Goal: Task Accomplishment & Management: Manage account settings

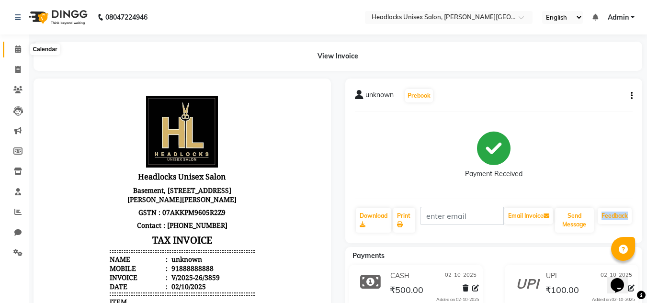
click at [19, 50] on icon at bounding box center [18, 48] width 6 height 7
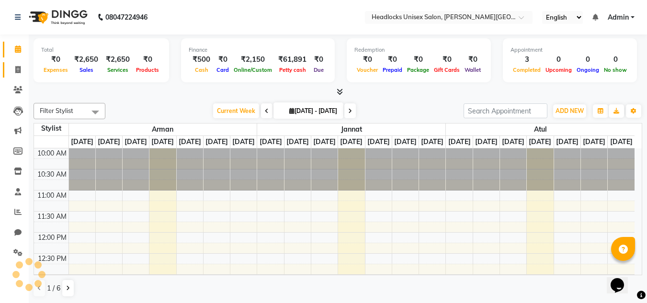
click at [20, 65] on span at bounding box center [18, 70] width 17 height 11
select select "service"
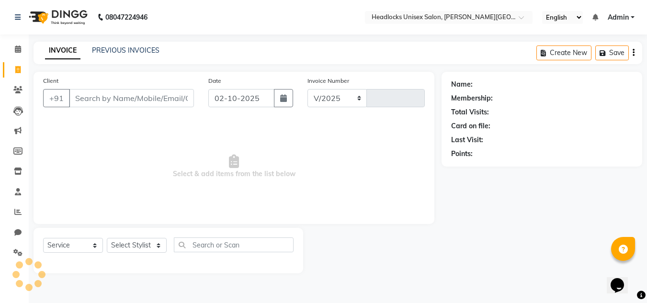
select select "6850"
type input "3860"
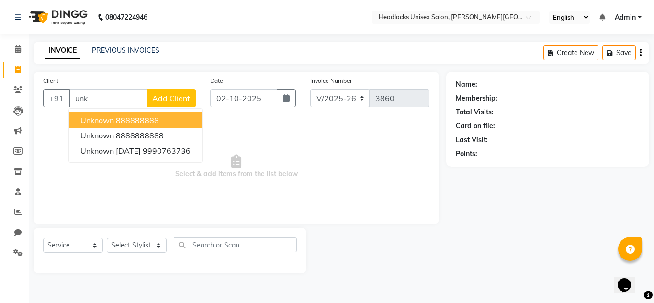
click at [142, 119] on ngb-highlight "888888888" at bounding box center [137, 120] width 43 height 10
type input "888888888"
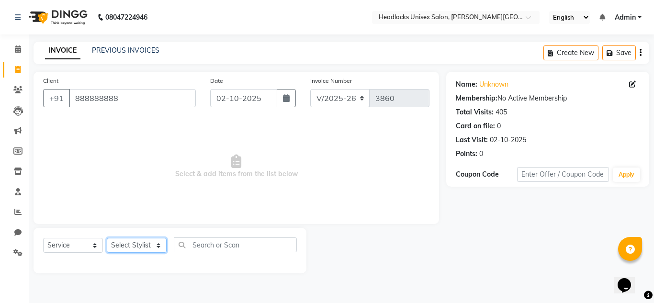
click at [148, 250] on select "Select Stylist [PERSON_NAME] Jannat Kaif [DATE] [PERSON_NAME] [PERSON_NAME] [PE…" at bounding box center [137, 245] width 60 height 15
select select "53620"
click at [107, 238] on select "Select Stylist [PERSON_NAME] Jannat Kaif [DATE] [PERSON_NAME] [PERSON_NAME] [PE…" at bounding box center [137, 245] width 60 height 15
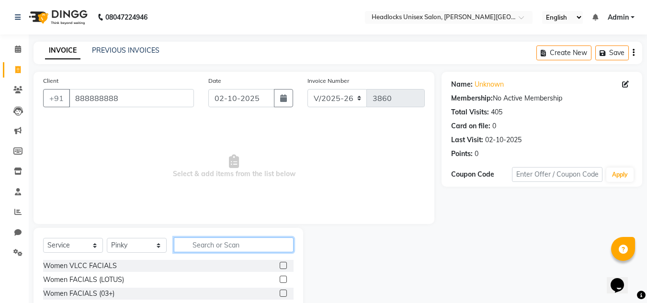
click at [216, 245] on input "text" at bounding box center [234, 245] width 120 height 15
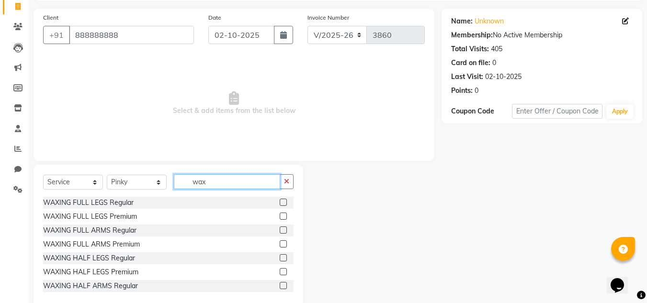
scroll to position [80, 0]
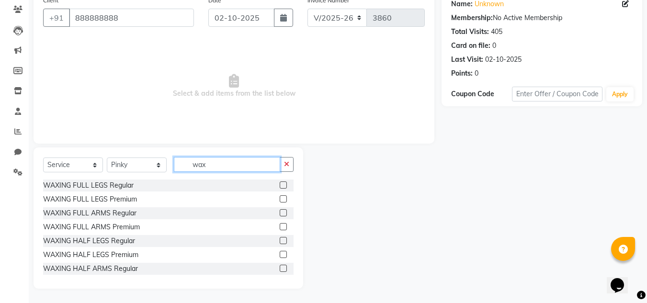
type input "wax"
click at [280, 211] on label at bounding box center [283, 212] width 7 height 7
click at [280, 211] on input "checkbox" at bounding box center [283, 213] width 6 height 6
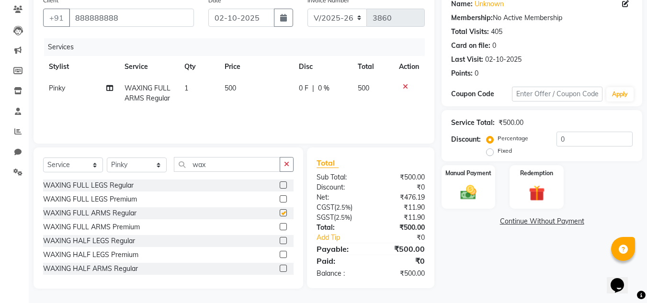
checkbox input "false"
click at [280, 185] on label at bounding box center [283, 185] width 7 height 7
click at [280, 185] on input "checkbox" at bounding box center [283, 185] width 6 height 6
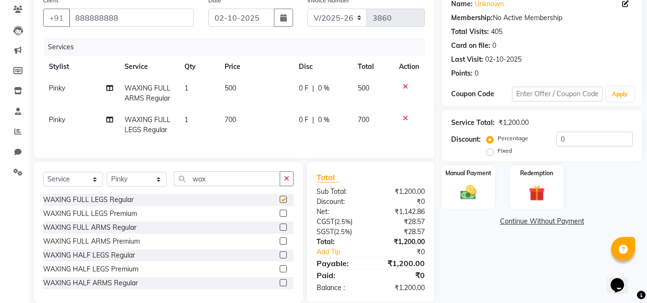
checkbox input "false"
click at [228, 120] on span "700" at bounding box center [230, 119] width 11 height 9
select select "53620"
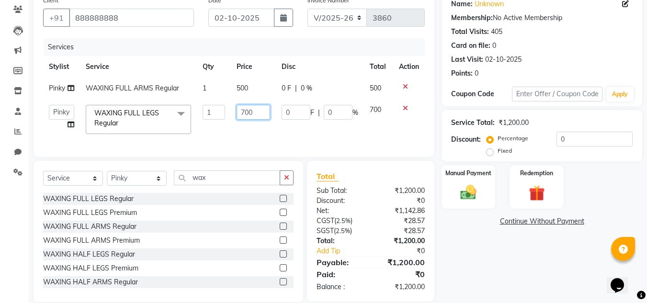
click at [245, 112] on input "700" at bounding box center [253, 112] width 33 height 15
type input "500"
click at [527, 260] on div "Name: Unknown Membership: No Active Membership Total Visits: 405 Card on file: …" at bounding box center [546, 146] width 208 height 311
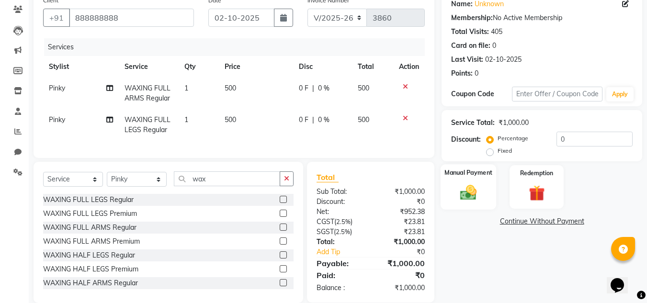
click at [468, 197] on img at bounding box center [468, 192] width 27 height 19
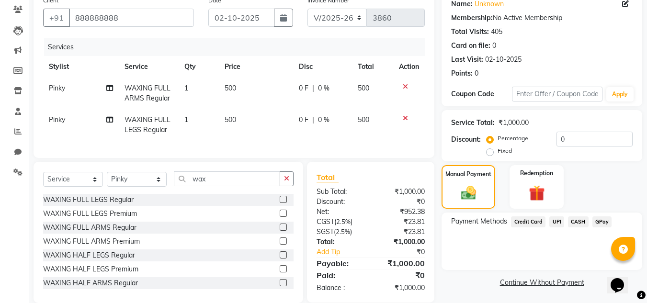
click at [575, 224] on span "CASH" at bounding box center [578, 221] width 21 height 11
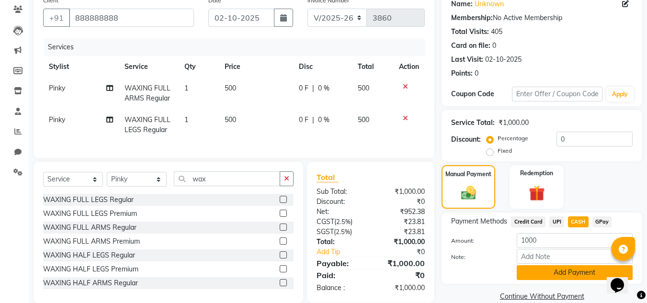
click at [539, 272] on button "Add Payment" at bounding box center [575, 272] width 116 height 15
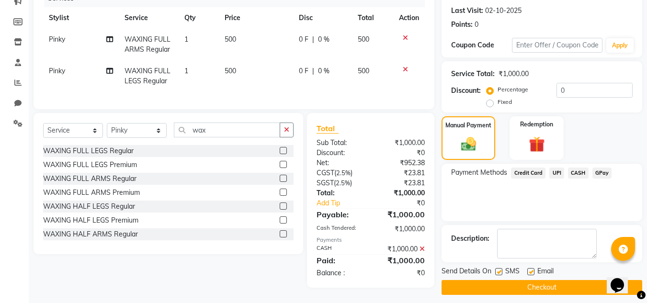
scroll to position [133, 0]
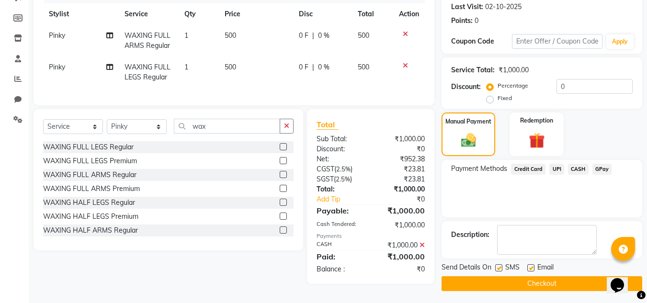
click at [582, 282] on button "Checkout" at bounding box center [542, 283] width 201 height 15
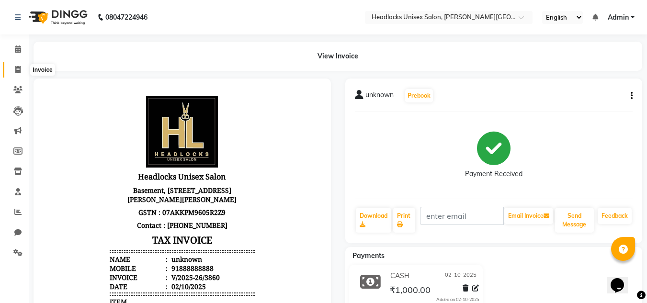
click at [18, 68] on icon at bounding box center [17, 69] width 5 height 7
select select "service"
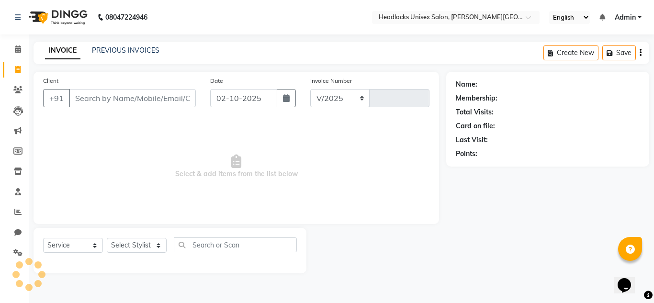
select select "6850"
type input "3861"
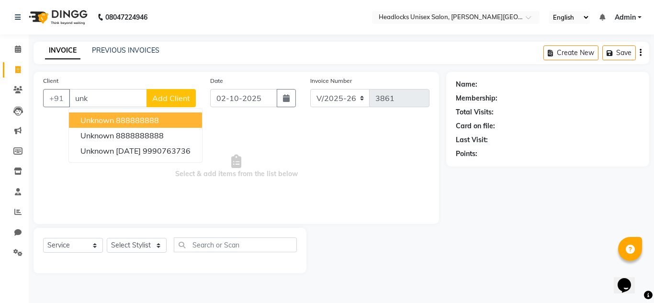
click at [101, 119] on span "unknown" at bounding box center [97, 120] width 34 height 10
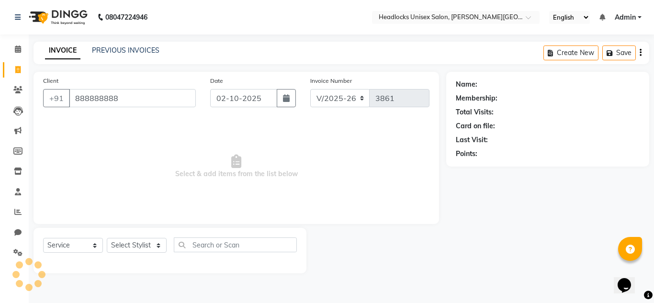
type input "888888888"
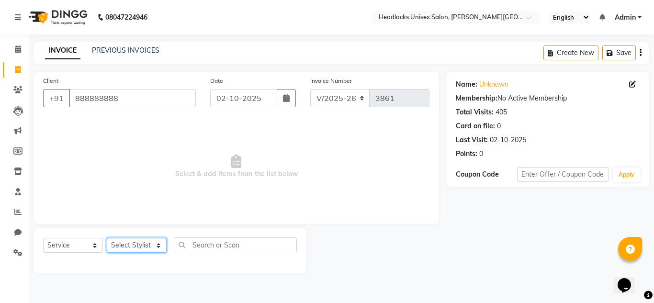
click at [138, 247] on select "Select Stylist [PERSON_NAME] Jannat Kaif [DATE] [PERSON_NAME] [PERSON_NAME] [PE…" at bounding box center [137, 245] width 60 height 15
select select "53620"
click at [107, 238] on select "Select Stylist [PERSON_NAME] Jannat Kaif [DATE] [PERSON_NAME] [PERSON_NAME] [PE…" at bounding box center [137, 245] width 60 height 15
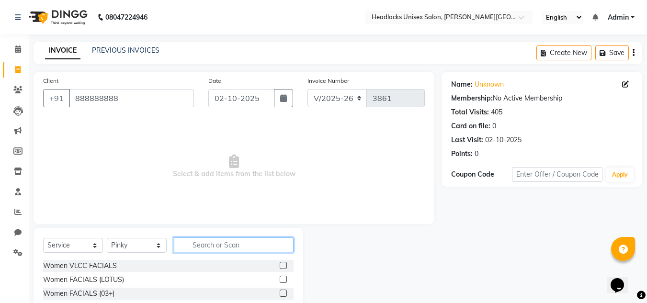
click at [220, 244] on input "text" at bounding box center [234, 245] width 120 height 15
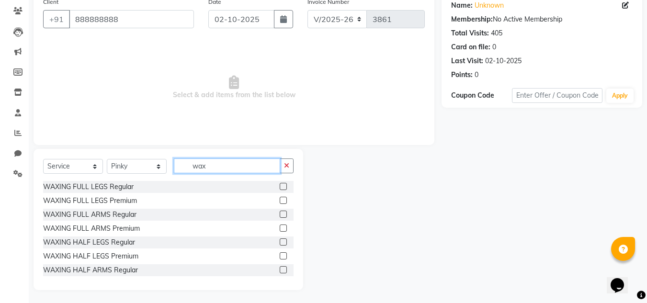
type input "wax"
click at [280, 214] on label at bounding box center [283, 214] width 7 height 7
click at [280, 214] on input "checkbox" at bounding box center [283, 215] width 6 height 6
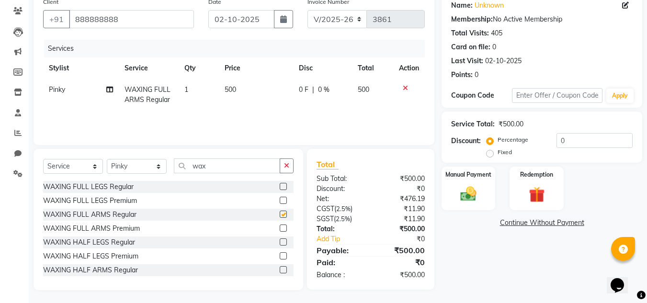
checkbox input "false"
click at [468, 192] on img at bounding box center [468, 193] width 27 height 19
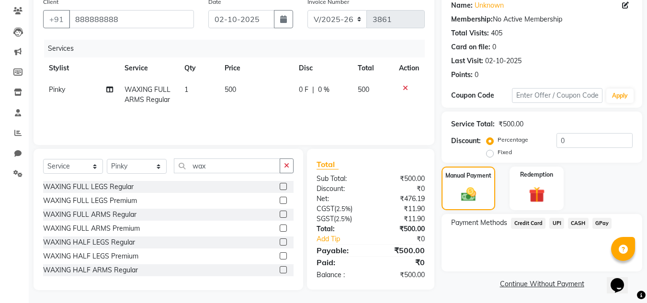
click at [554, 226] on span "UPI" at bounding box center [556, 223] width 15 height 11
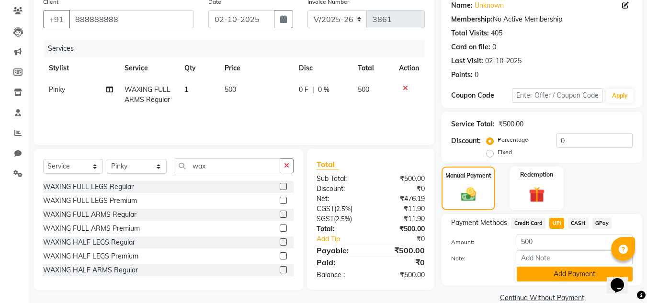
click at [530, 273] on button "Add Payment" at bounding box center [575, 274] width 116 height 15
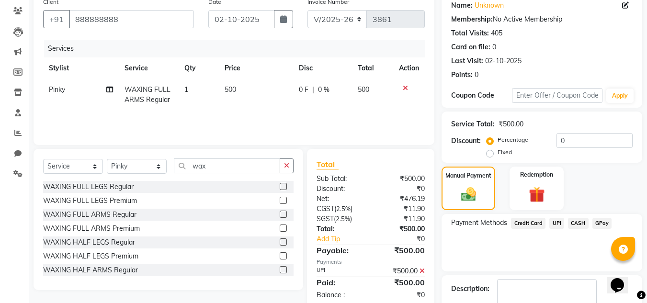
scroll to position [135, 0]
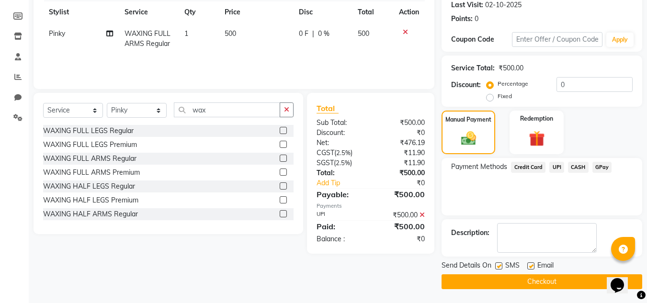
click at [571, 282] on button "Checkout" at bounding box center [542, 281] width 201 height 15
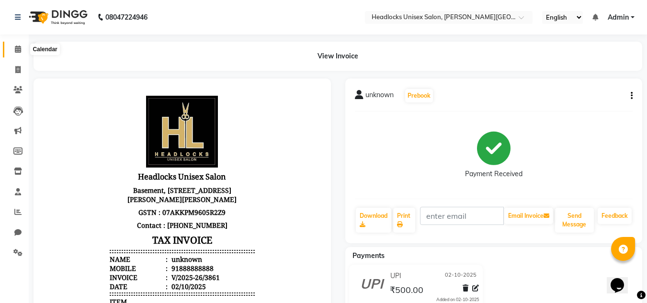
click at [17, 49] on icon at bounding box center [18, 48] width 6 height 7
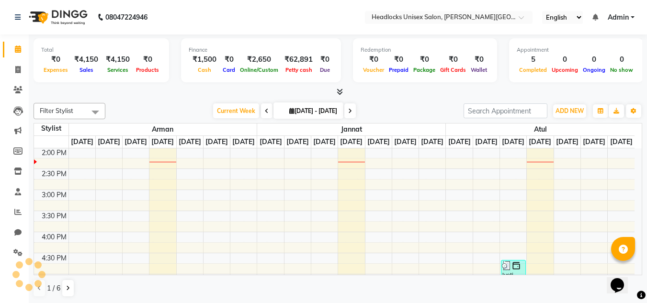
scroll to position [169, 0]
click at [14, 69] on span at bounding box center [18, 70] width 17 height 11
select select "service"
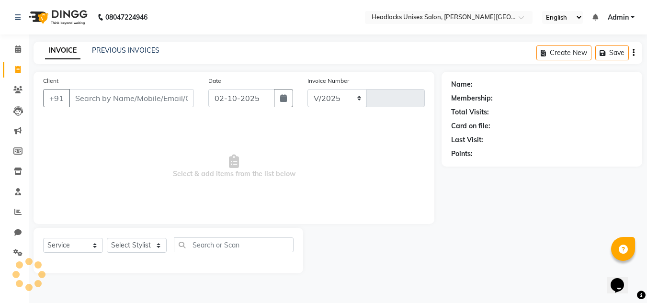
select select "6850"
type input "3862"
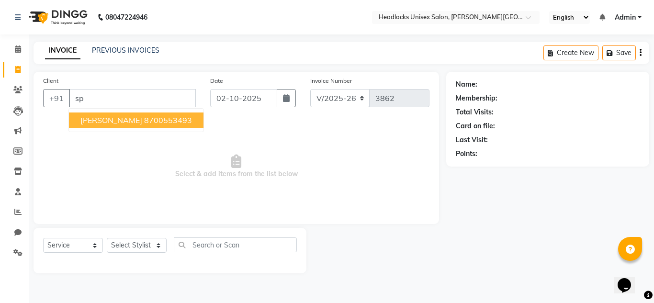
type input "s"
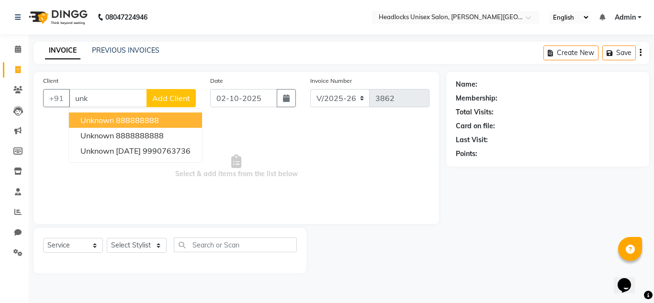
click at [130, 121] on ngb-highlight "888888888" at bounding box center [137, 120] width 43 height 10
type input "888888888"
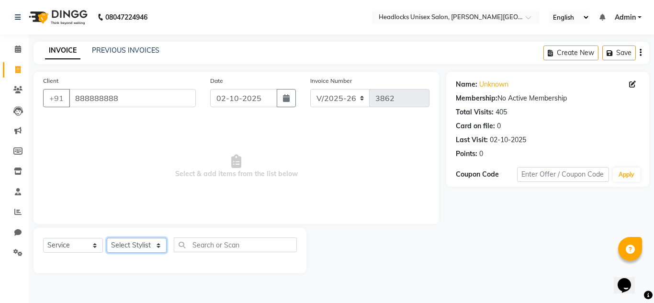
click at [155, 244] on select "Select Stylist [PERSON_NAME] Jannat Kaif [DATE] [PERSON_NAME] [PERSON_NAME] [PE…" at bounding box center [137, 245] width 60 height 15
click at [107, 238] on select "Select Stylist [PERSON_NAME] Jannat Kaif [DATE] [PERSON_NAME] [PERSON_NAME] [PE…" at bounding box center [137, 245] width 60 height 15
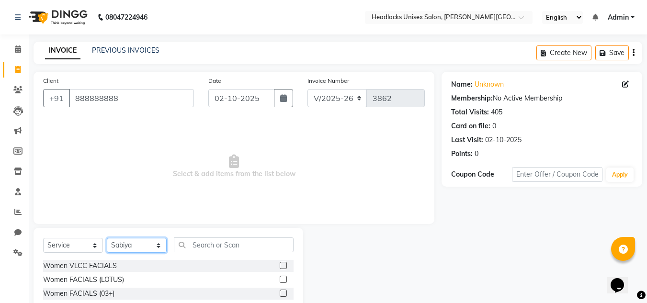
click at [149, 246] on select "Select Stylist [PERSON_NAME] Jannat Kaif [DATE] [PERSON_NAME] [PERSON_NAME] [PE…" at bounding box center [137, 245] width 60 height 15
select select "53627"
click at [107, 238] on select "Select Stylist [PERSON_NAME] Jannat Kaif [DATE] [PERSON_NAME] [PERSON_NAME] [PE…" at bounding box center [137, 245] width 60 height 15
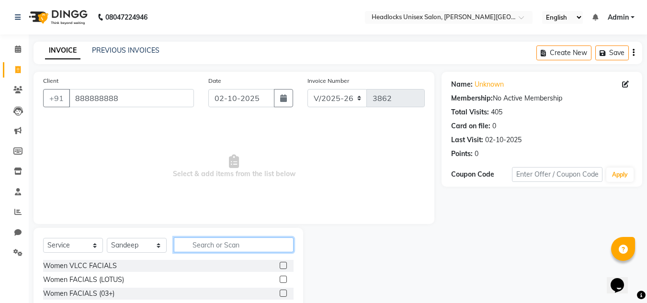
click at [239, 241] on input "text" at bounding box center [234, 245] width 120 height 15
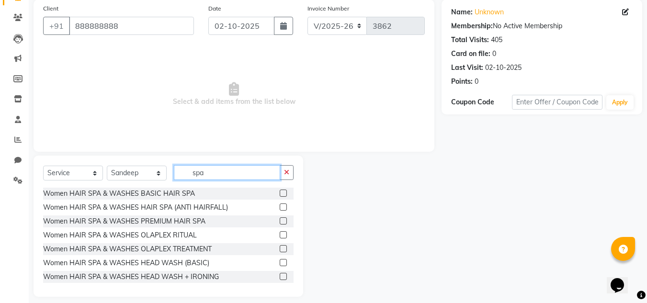
scroll to position [80, 0]
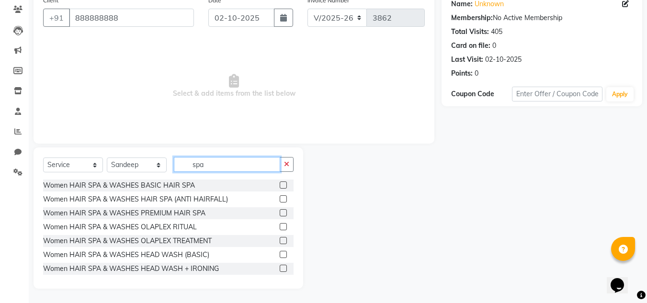
type input "spa"
click at [280, 184] on label at bounding box center [283, 185] width 7 height 7
click at [280, 184] on input "checkbox" at bounding box center [283, 185] width 6 height 6
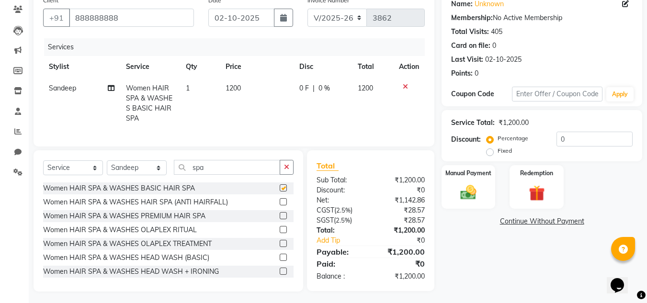
checkbox input "false"
click at [234, 86] on span "1200" at bounding box center [233, 88] width 15 height 9
select select "53627"
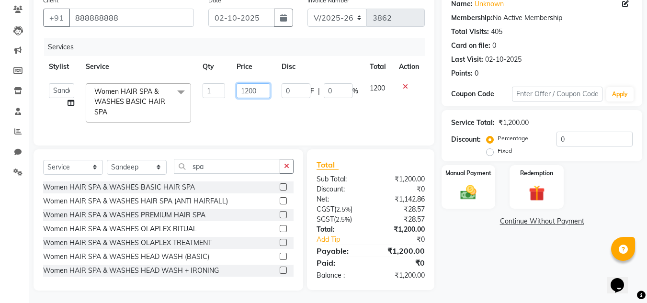
click at [250, 89] on input "1200" at bounding box center [253, 90] width 33 height 15
type input "1000"
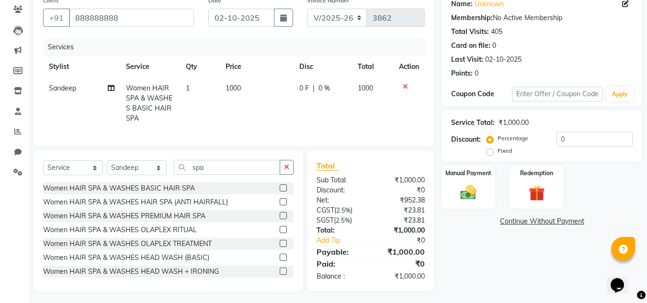
click at [501, 268] on div "Name: Unknown Membership: No Active Membership Total Visits: 405 Card on file: …" at bounding box center [546, 141] width 208 height 300
click at [471, 195] on img at bounding box center [468, 192] width 27 height 19
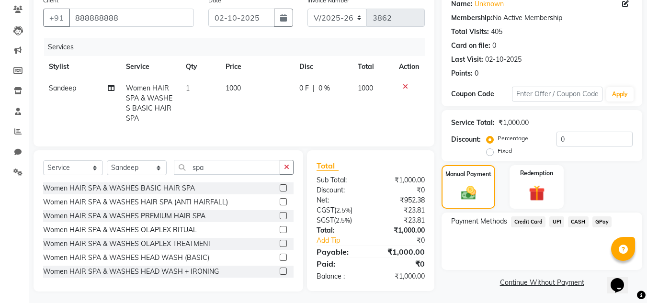
click at [557, 220] on span "UPI" at bounding box center [556, 221] width 15 height 11
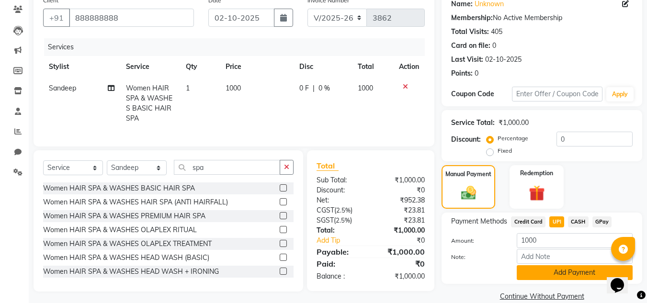
click at [548, 269] on button "Add Payment" at bounding box center [575, 272] width 116 height 15
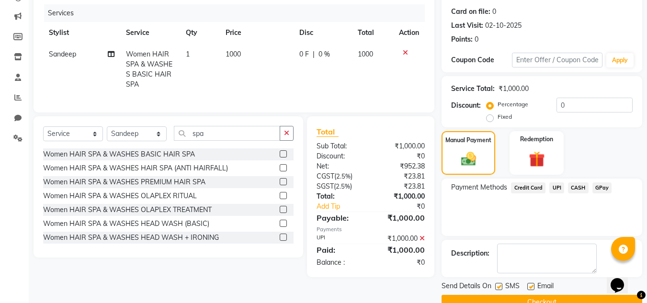
scroll to position [132, 0]
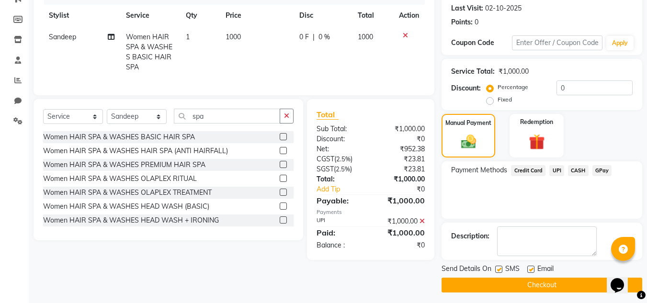
click at [581, 281] on button "Checkout" at bounding box center [542, 285] width 201 height 15
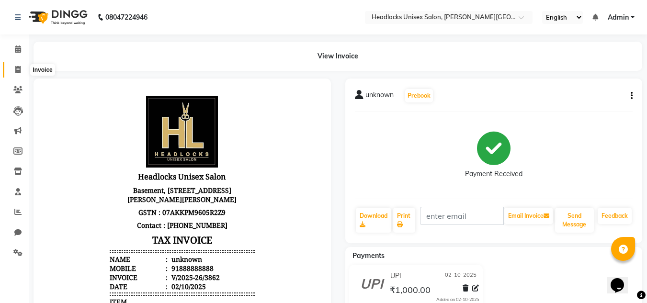
click at [17, 71] on icon at bounding box center [17, 69] width 5 height 7
select select "service"
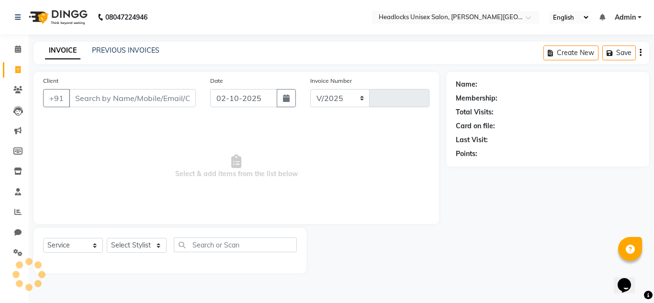
select select "6850"
type input "3863"
click at [101, 95] on input "Client" at bounding box center [132, 98] width 127 height 18
click at [136, 242] on select "Select Stylist [PERSON_NAME] Jannat Kaif [DATE] [PERSON_NAME] [PERSON_NAME] [PE…" at bounding box center [137, 245] width 60 height 15
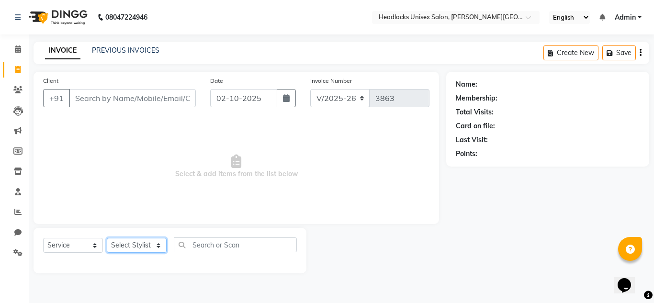
click at [145, 242] on select "Select Stylist [PERSON_NAME] Jannat Kaif [DATE] [PERSON_NAME] [PERSON_NAME] [PE…" at bounding box center [137, 245] width 60 height 15
select select "53625"
click at [107, 238] on select "Select Stylist [PERSON_NAME] Jannat Kaif [DATE] [PERSON_NAME] [PERSON_NAME] [PE…" at bounding box center [137, 245] width 60 height 15
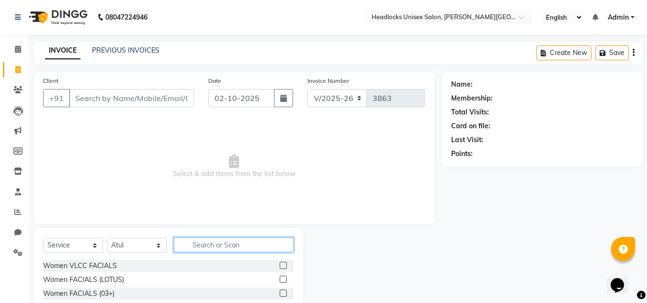
click at [246, 249] on input "text" at bounding box center [234, 245] width 120 height 15
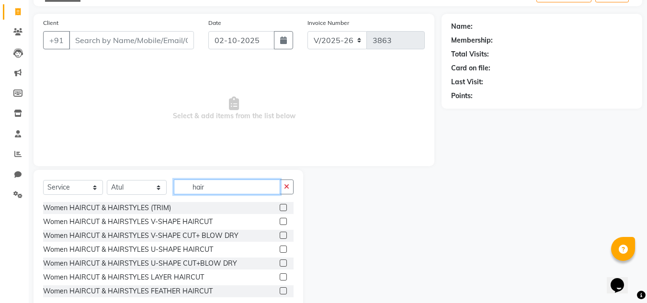
scroll to position [79, 0]
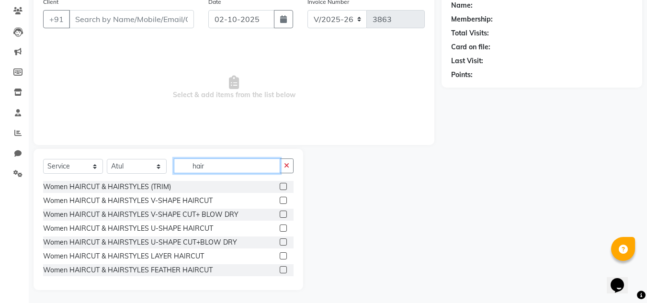
type input "hair"
click at [280, 269] on label at bounding box center [283, 269] width 7 height 7
click at [280, 269] on input "checkbox" at bounding box center [283, 270] width 6 height 6
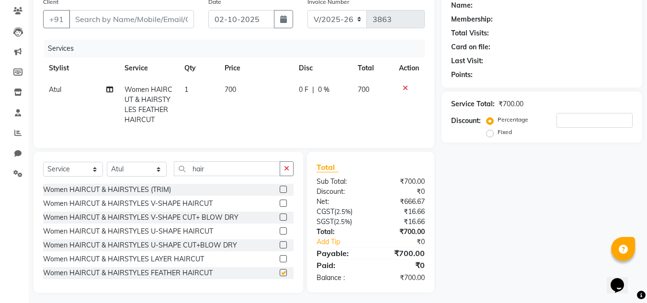
checkbox input "false"
click at [158, 175] on select "Select Stylist [PERSON_NAME] Jannat Kaif [DATE] [PERSON_NAME] [PERSON_NAME] [PE…" at bounding box center [137, 169] width 60 height 15
select select "53620"
click at [107, 169] on select "Select Stylist [PERSON_NAME] Jannat Kaif [DATE] [PERSON_NAME] [PERSON_NAME] [PE…" at bounding box center [137, 169] width 60 height 15
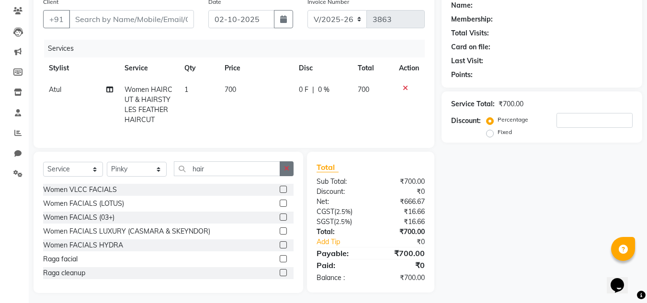
click at [283, 176] on button "button" at bounding box center [287, 168] width 14 height 15
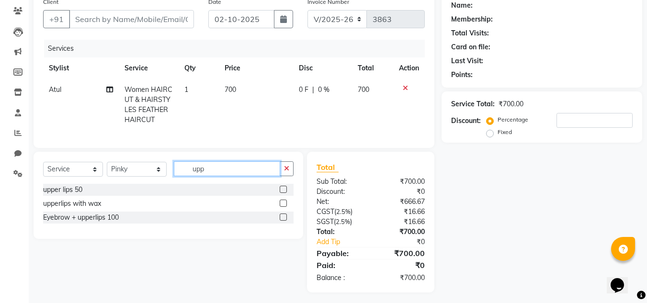
type input "upp"
click at [284, 207] on label at bounding box center [283, 203] width 7 height 7
click at [284, 207] on input "checkbox" at bounding box center [283, 204] width 6 height 6
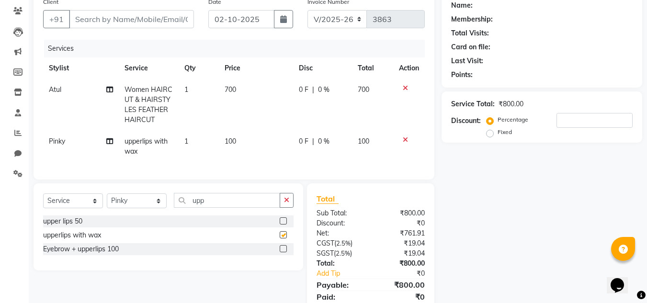
checkbox input "false"
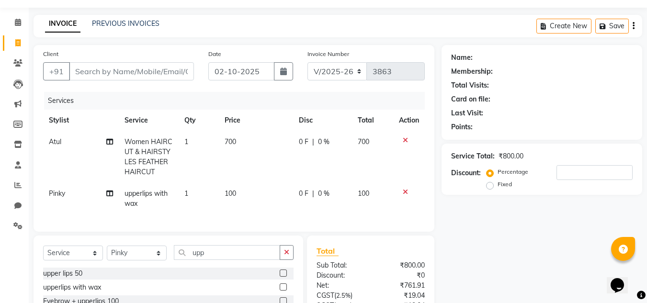
scroll to position [0, 0]
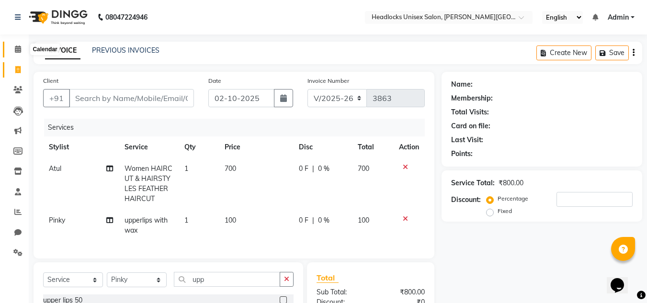
click at [15, 49] on icon at bounding box center [18, 48] width 6 height 7
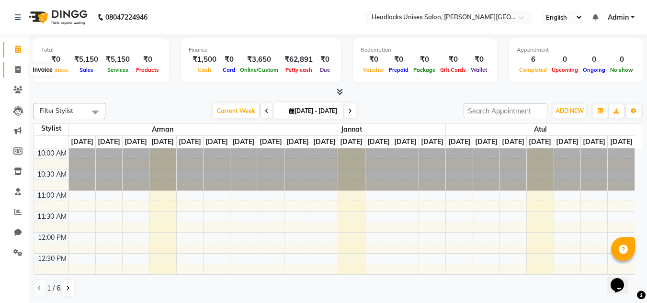
click at [19, 67] on icon at bounding box center [17, 69] width 5 height 7
select select "service"
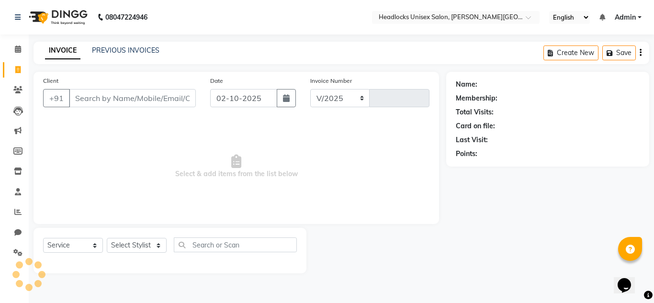
select select "6850"
type input "3863"
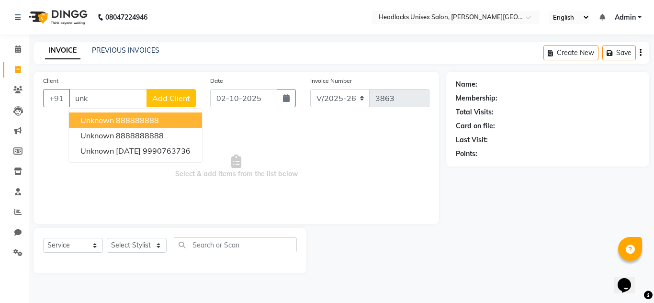
click at [88, 117] on span "unknown" at bounding box center [97, 120] width 34 height 10
type input "888888888"
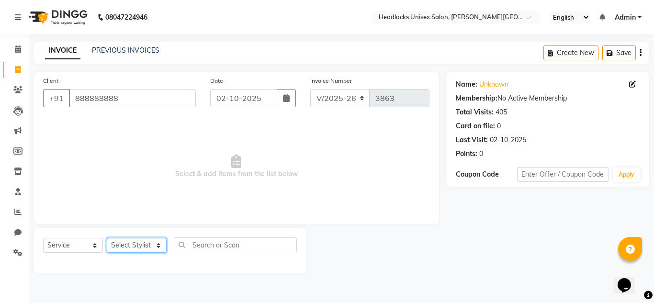
click at [132, 247] on select "Select Stylist [PERSON_NAME] Jannat Kaif [DATE] [PERSON_NAME] [PERSON_NAME] [PE…" at bounding box center [137, 245] width 60 height 15
select select "53625"
click at [107, 238] on select "Select Stylist [PERSON_NAME] Jannat Kaif [DATE] [PERSON_NAME] [PERSON_NAME] [PE…" at bounding box center [137, 245] width 60 height 15
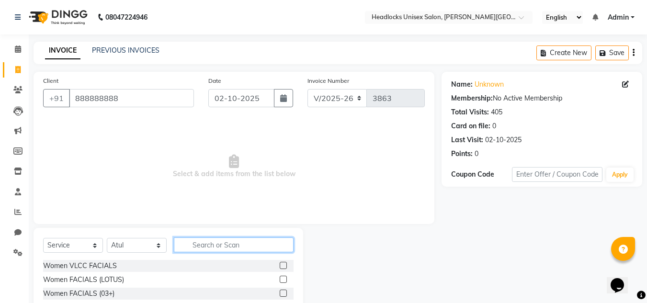
click at [223, 250] on input "text" at bounding box center [234, 245] width 120 height 15
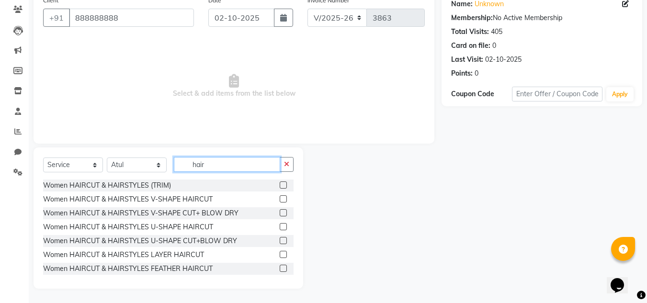
type input "hair"
click at [280, 268] on label at bounding box center [283, 268] width 7 height 7
click at [280, 268] on input "checkbox" at bounding box center [283, 269] width 6 height 6
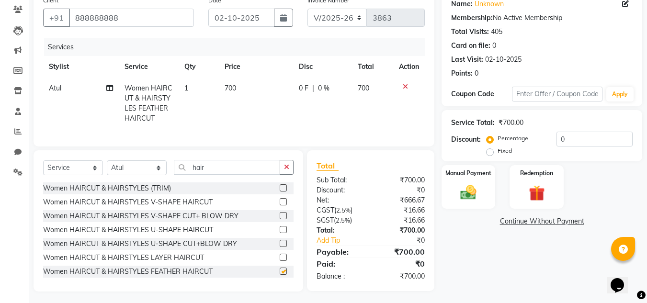
checkbox input "false"
click at [159, 175] on select "Select Stylist [PERSON_NAME] Jannat Kaif [DATE] [PERSON_NAME] [PERSON_NAME] [PE…" at bounding box center [137, 167] width 60 height 15
select select "53620"
click at [107, 168] on select "Select Stylist [PERSON_NAME] Jannat Kaif [DATE] [PERSON_NAME] [PERSON_NAME] [PE…" at bounding box center [137, 167] width 60 height 15
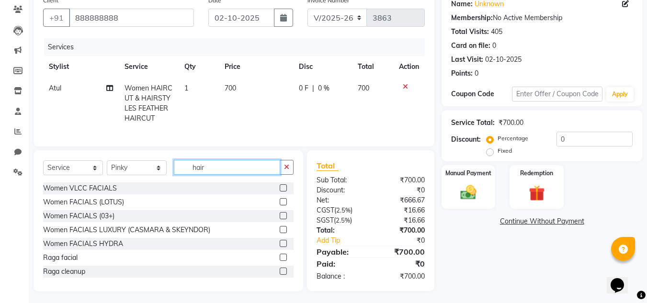
click at [215, 175] on input "hair" at bounding box center [227, 167] width 106 height 15
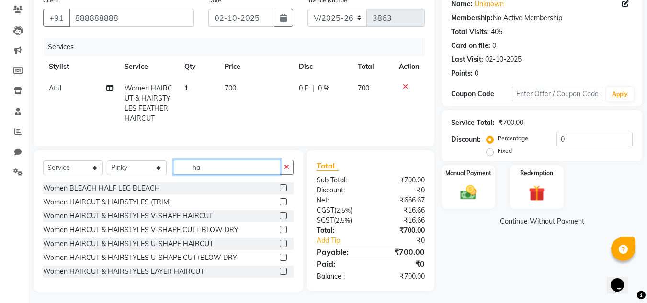
type input "h"
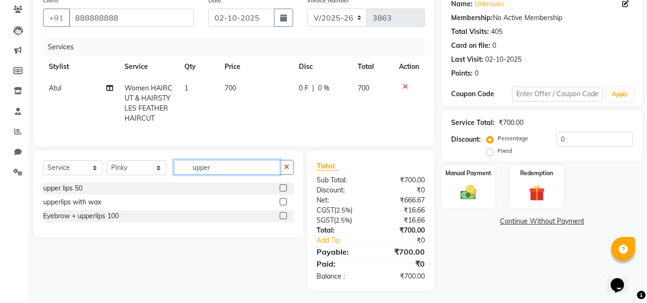
type input "upper"
click at [285, 205] on label at bounding box center [283, 201] width 7 height 7
click at [285, 205] on input "checkbox" at bounding box center [283, 202] width 6 height 6
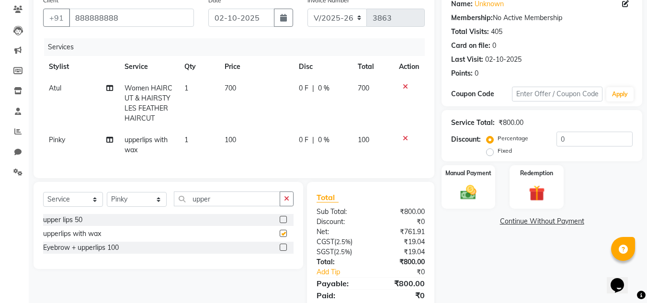
checkbox input "false"
click at [108, 86] on icon at bounding box center [109, 88] width 7 height 7
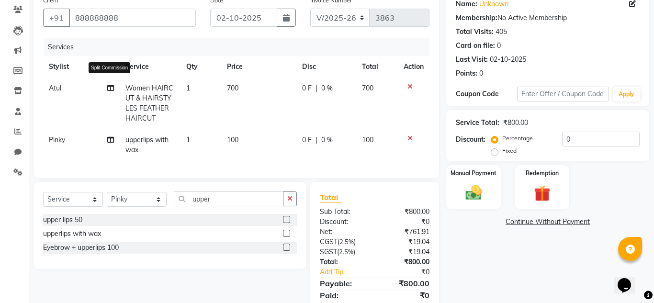
select select "53625"
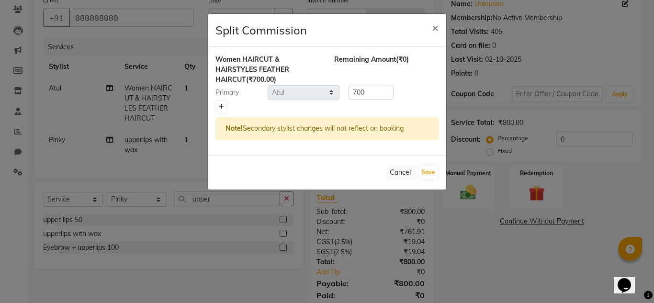
click at [225, 106] on link at bounding box center [221, 106] width 10 height 11
type input "350"
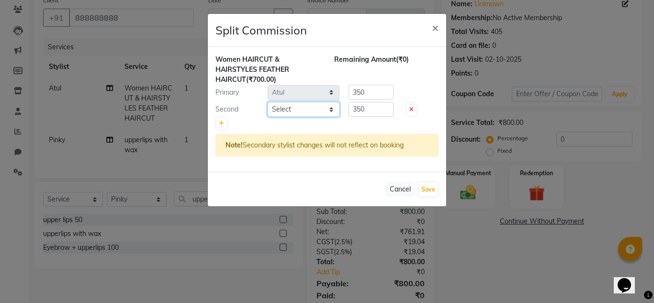
click at [330, 112] on select "Select [PERSON_NAME] Jannat Kaif [DATE] [PERSON_NAME] Pinky [PERSON_NAME] [PERS…" at bounding box center [304, 109] width 72 height 15
select select "84322"
click at [268, 102] on select "Select [PERSON_NAME] Jannat Kaif [DATE] [PERSON_NAME] Pinky [PERSON_NAME] [PERS…" at bounding box center [304, 109] width 72 height 15
click at [360, 94] on input "350" at bounding box center [371, 92] width 45 height 15
type input "400"
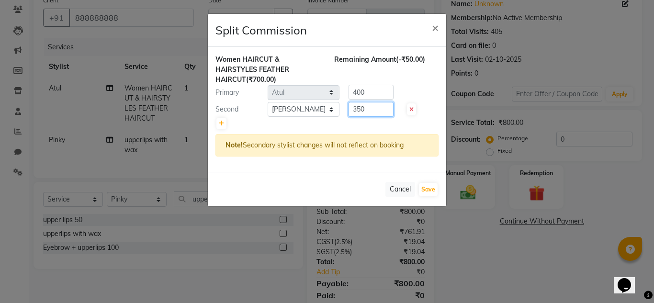
click at [360, 111] on input "350" at bounding box center [371, 109] width 45 height 15
type input "300"
click at [426, 188] on button "Save" at bounding box center [428, 189] width 19 height 13
select select "Select"
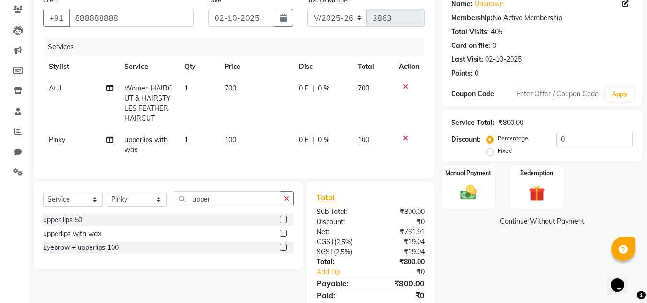
click at [524, 273] on div "Name: Unknown Membership: No Active Membership Total Visits: 405 Card on file: …" at bounding box center [546, 156] width 208 height 331
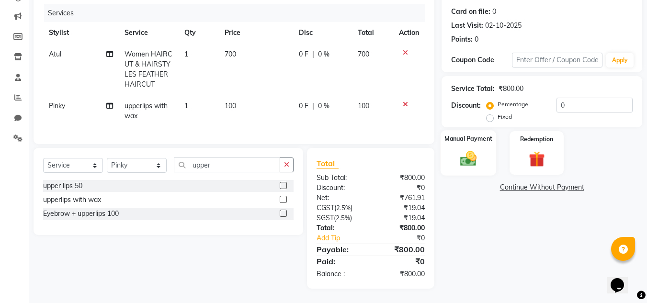
click at [464, 153] on img at bounding box center [468, 158] width 27 height 19
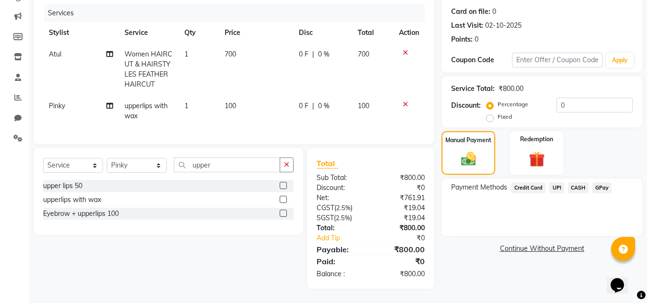
click at [527, 182] on span "Credit Card" at bounding box center [528, 187] width 34 height 11
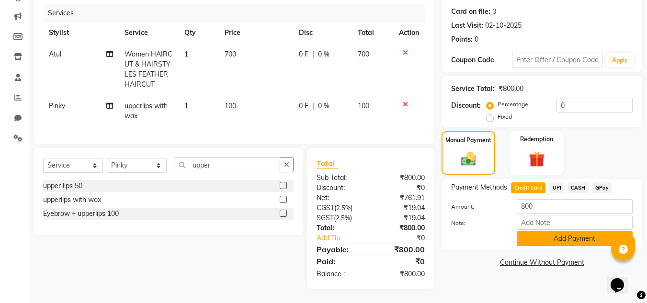
click at [533, 231] on button "Add Payment" at bounding box center [575, 238] width 116 height 15
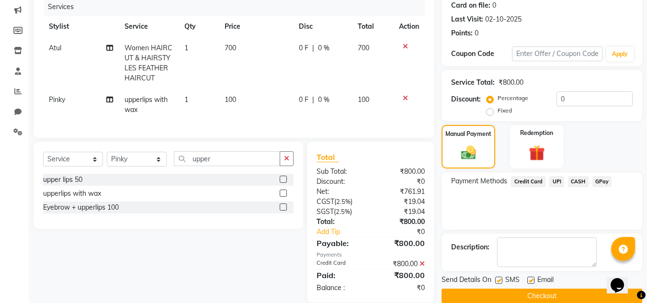
click at [581, 295] on button "Checkout" at bounding box center [542, 296] width 201 height 15
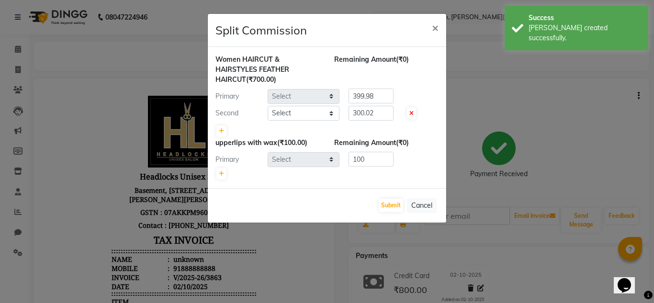
select select "53625"
select select "84322"
select select "53620"
click at [389, 203] on button "Submit" at bounding box center [391, 205] width 24 height 13
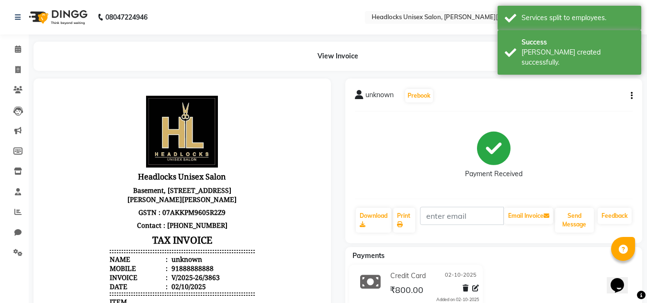
scroll to position [250, 0]
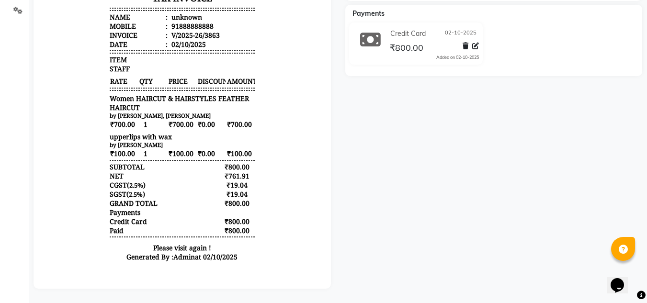
click at [644, 56] on div "unknown Prebook Payment Received Download Print Email Invoice Send Message Feed…" at bounding box center [494, 62] width 312 height 453
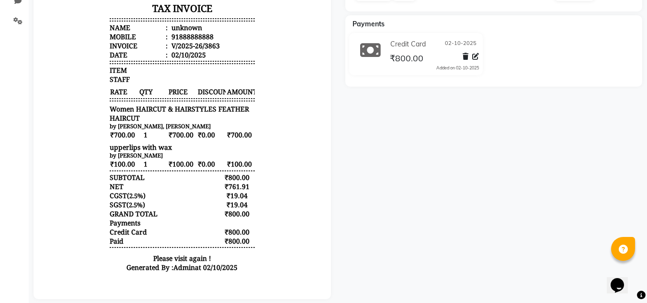
scroll to position [0, 0]
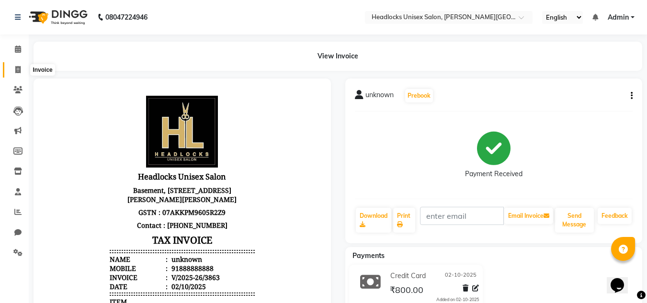
click at [17, 66] on icon at bounding box center [17, 69] width 5 height 7
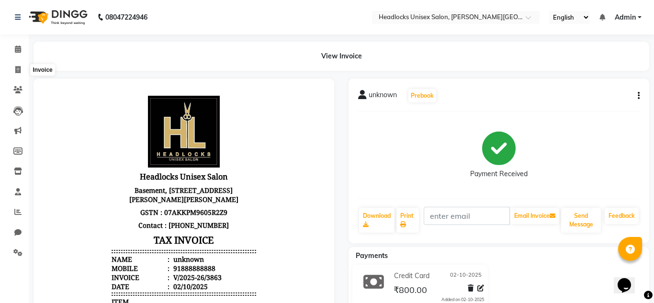
select select "service"
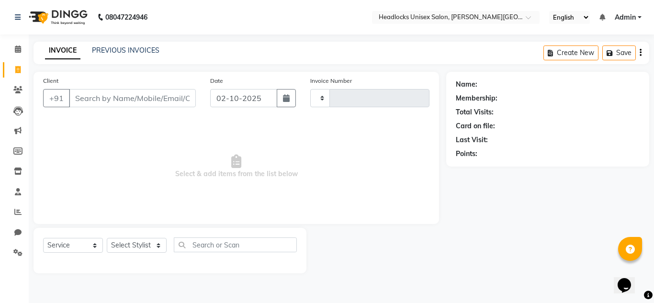
type input "3864"
select select "6850"
click at [82, 92] on input "Client" at bounding box center [132, 98] width 127 height 18
click at [141, 252] on select "Select Stylist [PERSON_NAME] Jannat Kaif [DATE] [PERSON_NAME] [PERSON_NAME] [PE…" at bounding box center [137, 245] width 60 height 15
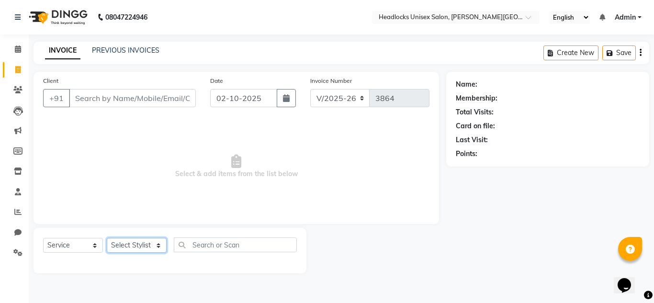
select select "53622"
click at [107, 238] on select "Select Stylist [PERSON_NAME] Jannat Kaif [DATE] [PERSON_NAME] [PERSON_NAME] [PE…" at bounding box center [137, 245] width 60 height 15
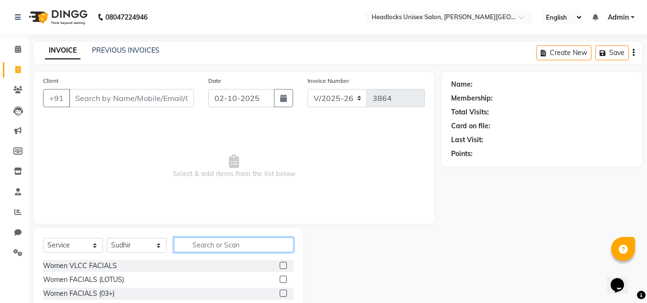
click at [208, 242] on input "text" at bounding box center [234, 245] width 120 height 15
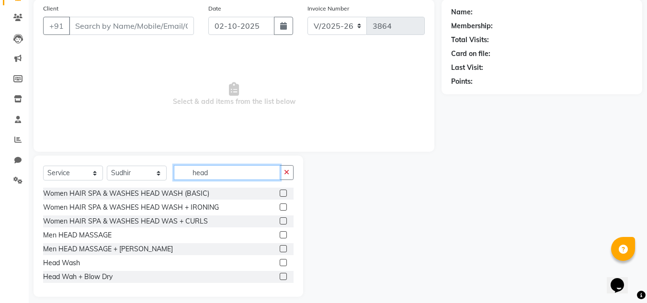
scroll to position [80, 0]
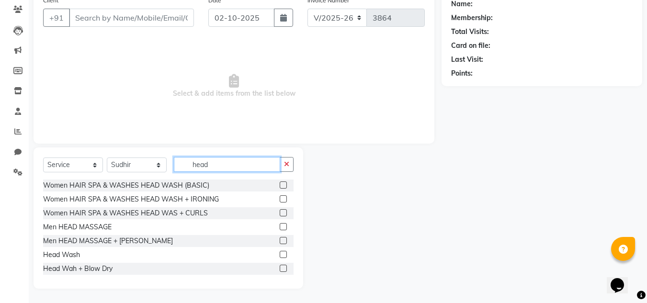
type input "head"
click at [280, 252] on label at bounding box center [283, 254] width 7 height 7
click at [280, 252] on input "checkbox" at bounding box center [283, 255] width 6 height 6
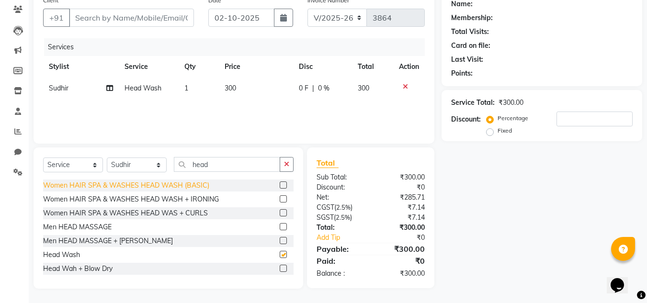
checkbox input "false"
click at [146, 164] on select "Select Stylist [PERSON_NAME] Jannat Kaif [DATE] [PERSON_NAME] [PERSON_NAME] [PE…" at bounding box center [137, 165] width 60 height 15
select select "53620"
click at [107, 158] on select "Select Stylist [PERSON_NAME] Jannat Kaif [DATE] [PERSON_NAME] [PERSON_NAME] [PE…" at bounding box center [137, 165] width 60 height 15
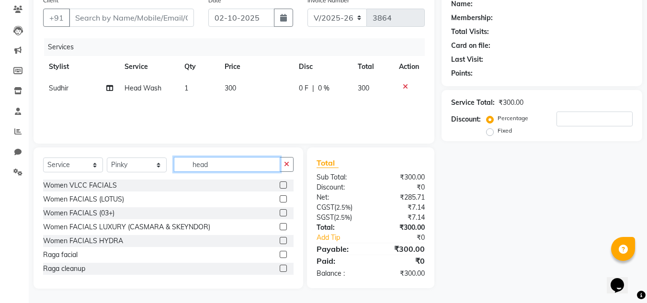
click at [227, 169] on input "head" at bounding box center [227, 164] width 106 height 15
click at [285, 164] on icon "button" at bounding box center [286, 164] width 5 height 7
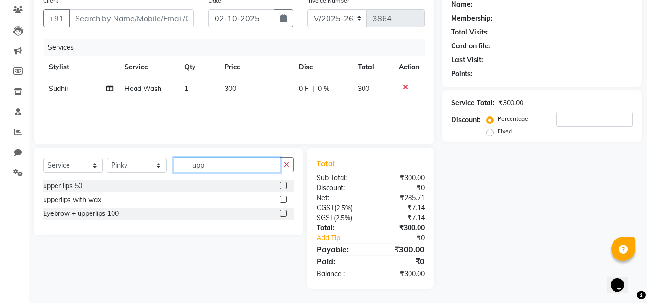
scroll to position [80, 0]
type input "upp"
click at [281, 184] on label at bounding box center [283, 185] width 7 height 7
click at [281, 184] on input "checkbox" at bounding box center [283, 186] width 6 height 6
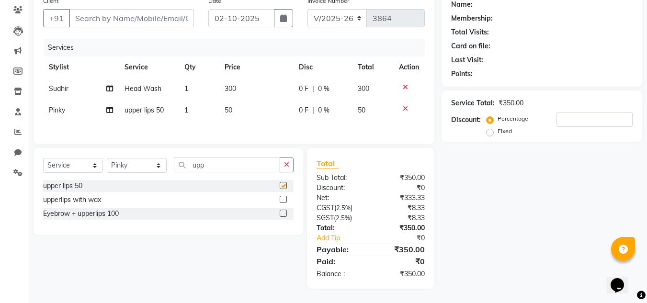
checkbox input "false"
click at [227, 109] on span "50" at bounding box center [229, 110] width 8 height 9
select select "53620"
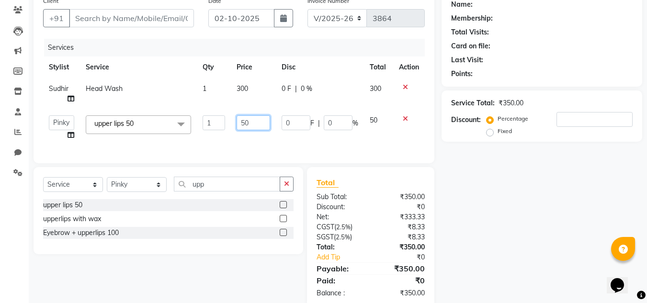
click at [252, 121] on input "50" at bounding box center [253, 122] width 33 height 15
type input "5"
type input "200"
click at [448, 221] on div "Name: Membership: Total Visits: Card on file: Last Visit: Points: Service Total…" at bounding box center [546, 150] width 208 height 316
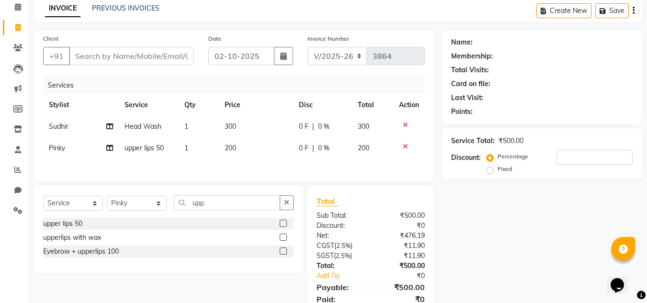
scroll to position [42, 0]
click at [14, 14] on link "Calendar" at bounding box center [14, 8] width 23 height 16
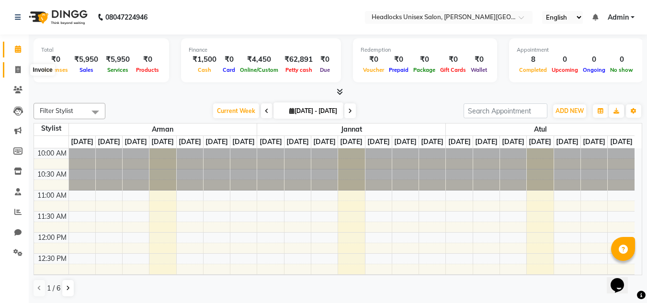
click at [16, 71] on icon at bounding box center [17, 69] width 5 height 7
select select "service"
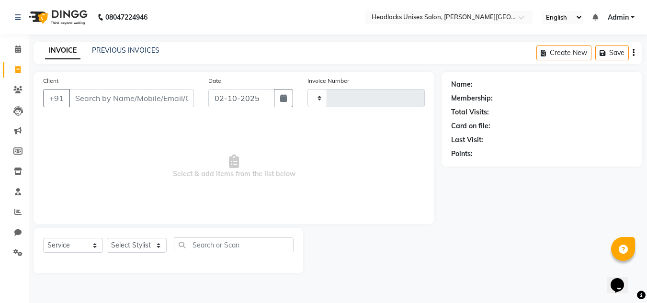
type input "3864"
select select "6850"
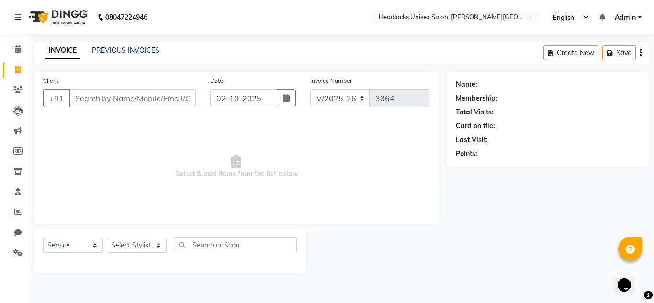
click at [141, 94] on input "Client" at bounding box center [132, 98] width 127 height 18
click at [137, 238] on div "Select Service Product Membership Package Voucher Prepaid Gift Card Select Styl…" at bounding box center [170, 249] width 254 height 23
click at [144, 249] on select "Select Stylist [PERSON_NAME] Jannat Kaif [DATE] [PERSON_NAME] [PERSON_NAME] [PE…" at bounding box center [137, 245] width 60 height 15
select select "53620"
click at [107, 238] on select "Select Stylist [PERSON_NAME] Jannat Kaif [DATE] [PERSON_NAME] [PERSON_NAME] [PE…" at bounding box center [137, 245] width 60 height 15
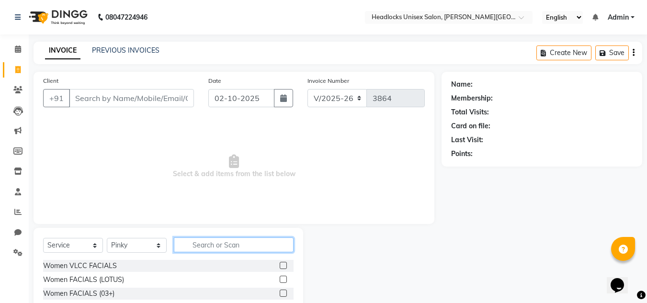
click at [212, 242] on input "text" at bounding box center [234, 245] width 120 height 15
type input "upp"
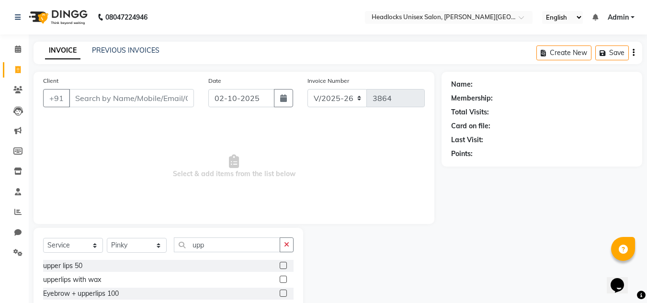
click at [281, 294] on label at bounding box center [283, 293] width 7 height 7
click at [281, 294] on input "checkbox" at bounding box center [283, 294] width 6 height 6
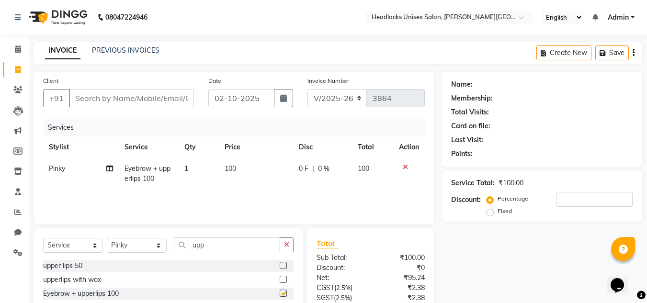
checkbox input "false"
click at [283, 278] on label at bounding box center [283, 279] width 7 height 7
click at [283, 278] on input "checkbox" at bounding box center [283, 280] width 6 height 6
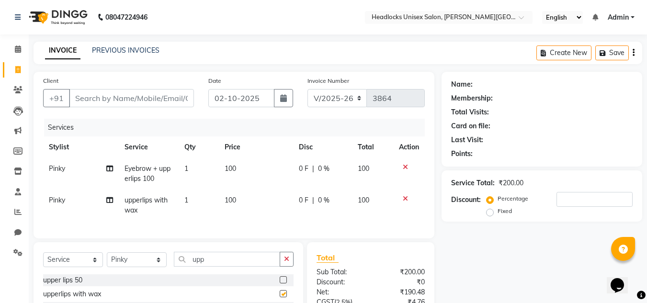
checkbox input "false"
click at [504, 224] on div "Name: Membership: Total Visits: Card on file: Last Visit: Points: Service Total…" at bounding box center [546, 227] width 208 height 311
click at [498, 228] on div "Name: Membership: Total Visits: Card on file: Last Visit: Points: Service Total…" at bounding box center [546, 227] width 208 height 311
click at [22, 53] on span at bounding box center [18, 49] width 17 height 11
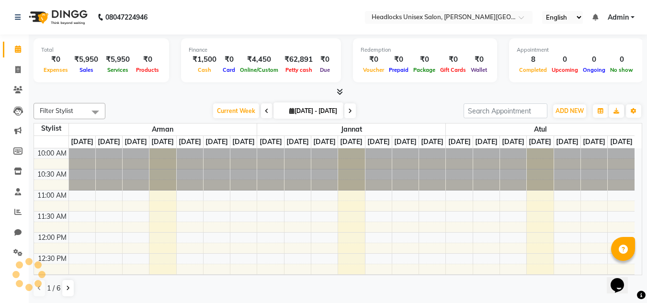
scroll to position [169, 0]
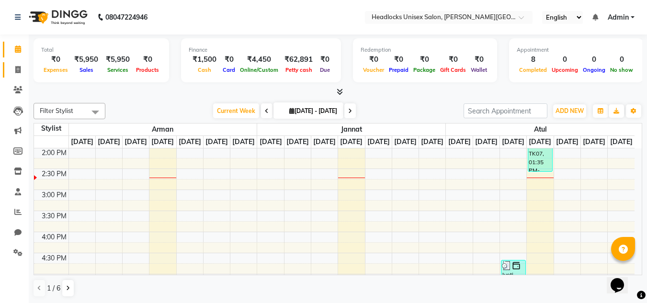
click at [17, 76] on link "Invoice" at bounding box center [14, 70] width 23 height 16
select select "service"
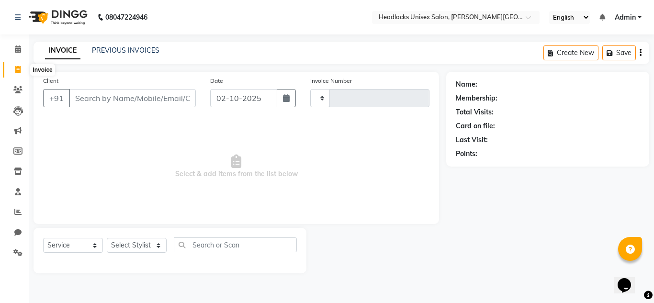
click at [18, 70] on icon at bounding box center [17, 69] width 5 height 7
select select "service"
type input "3864"
select select "6850"
click at [115, 91] on input "Client" at bounding box center [132, 98] width 127 height 18
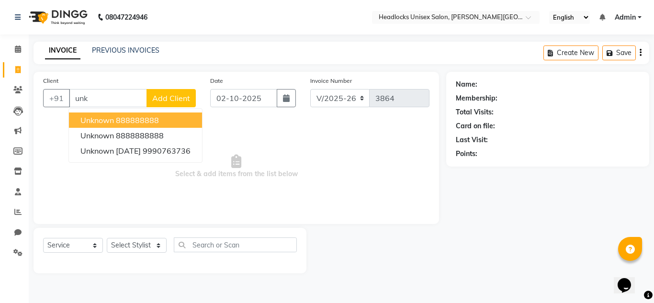
click at [108, 117] on span "unknown" at bounding box center [97, 120] width 34 height 10
type input "888888888"
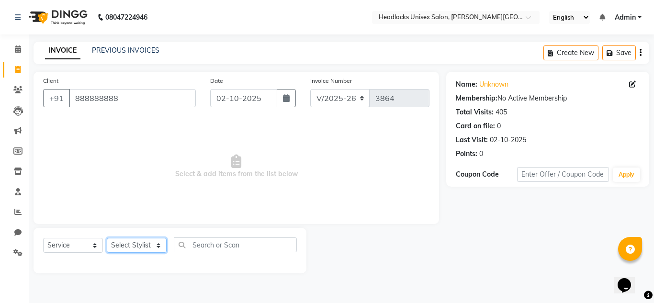
click at [127, 247] on select "Select Stylist [PERSON_NAME] Jannat Kaif [DATE] [PERSON_NAME] [PERSON_NAME] [PE…" at bounding box center [137, 245] width 60 height 15
select select "53620"
click at [107, 238] on select "Select Stylist [PERSON_NAME] Jannat Kaif [DATE] [PERSON_NAME] [PERSON_NAME] [PE…" at bounding box center [137, 245] width 60 height 15
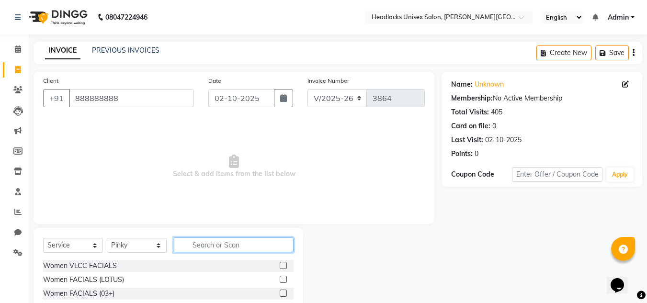
click at [193, 247] on input "text" at bounding box center [234, 245] width 120 height 15
type input "upp"
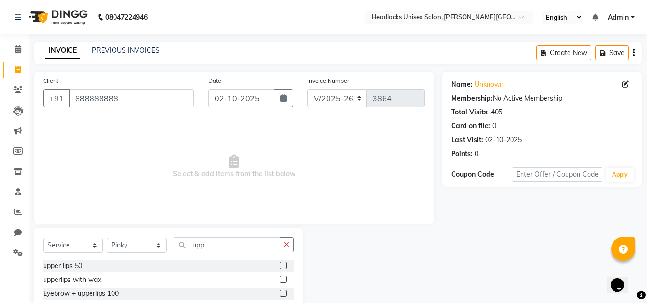
click at [286, 279] on label at bounding box center [283, 279] width 7 height 7
click at [286, 279] on input "checkbox" at bounding box center [283, 280] width 6 height 6
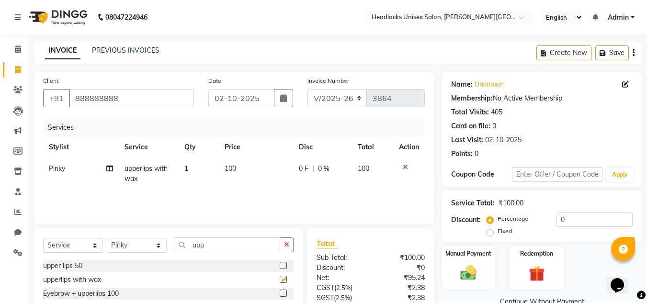
checkbox input "false"
click at [284, 295] on label at bounding box center [283, 293] width 7 height 7
click at [284, 295] on input "checkbox" at bounding box center [283, 294] width 6 height 6
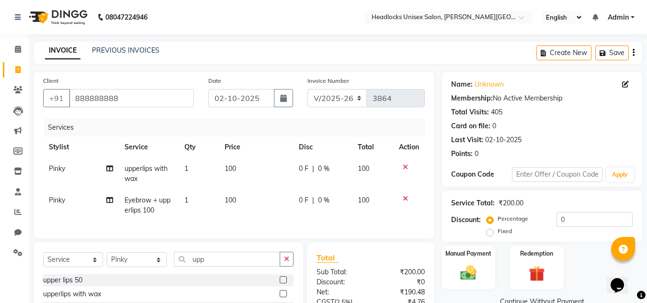
checkbox input "false"
click at [454, 268] on div "Manual Payment" at bounding box center [469, 267] width 56 height 45
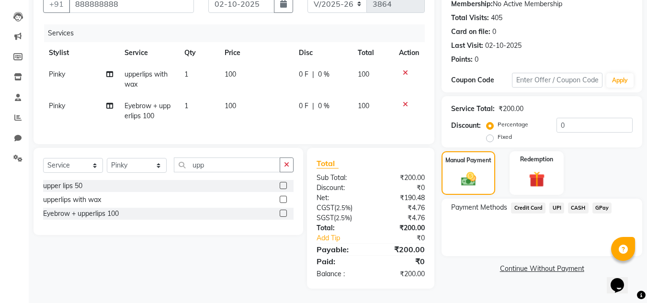
click at [579, 209] on span "CASH" at bounding box center [578, 208] width 21 height 11
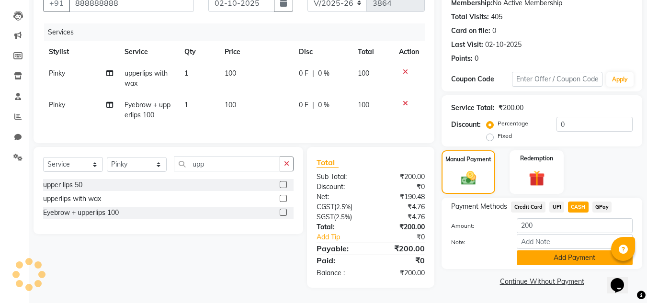
click at [564, 256] on button "Add Payment" at bounding box center [575, 257] width 116 height 15
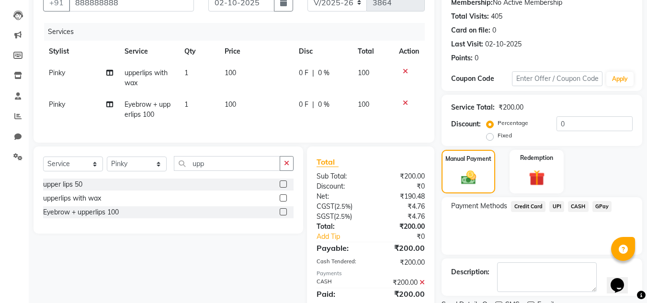
scroll to position [122, 0]
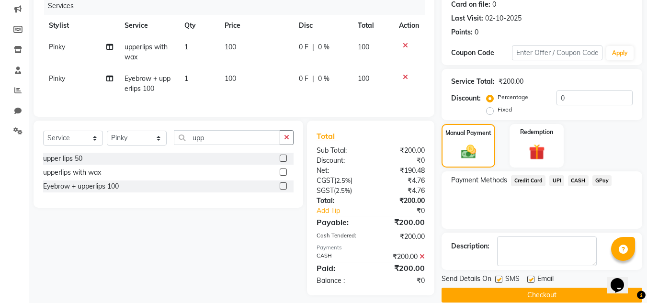
click at [591, 292] on button "Checkout" at bounding box center [542, 295] width 201 height 15
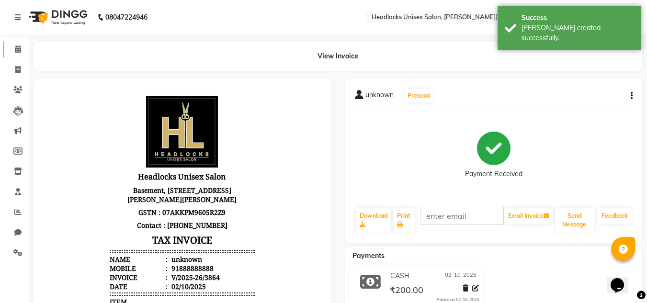
click at [13, 50] on span at bounding box center [18, 49] width 17 height 11
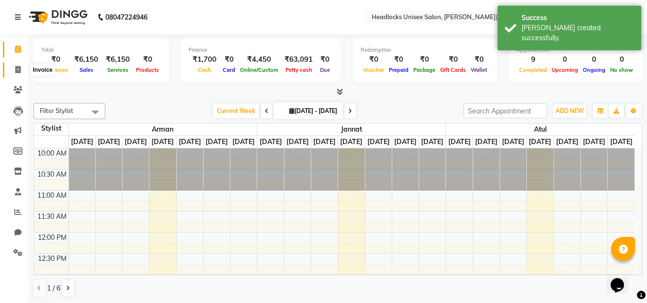
click at [14, 69] on span at bounding box center [18, 70] width 17 height 11
select select "service"
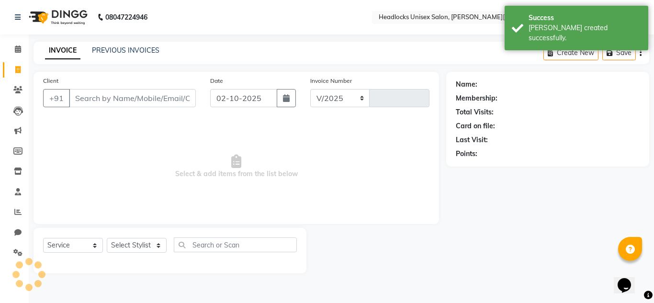
select select "6850"
type input "3865"
click at [114, 95] on input "Client" at bounding box center [132, 98] width 127 height 18
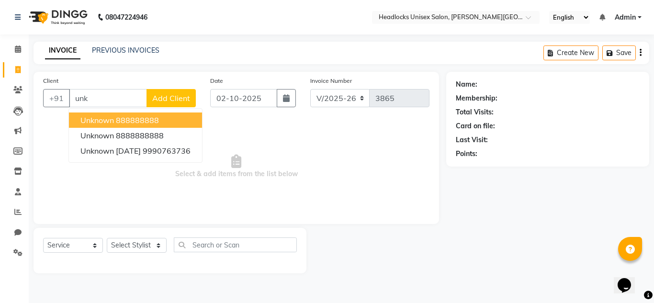
click at [119, 115] on button "unknown 888888888" at bounding box center [135, 120] width 133 height 15
type input "888888888"
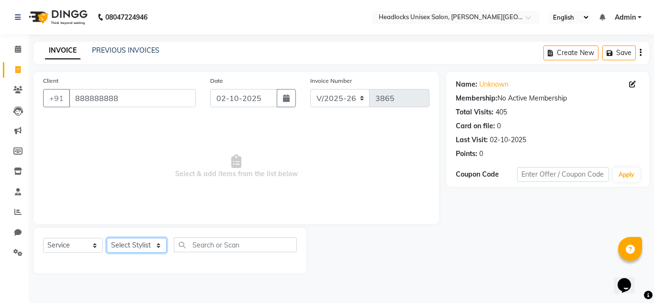
click at [125, 247] on select "Select Stylist [PERSON_NAME] Jannat Kaif [DATE] [PERSON_NAME] [PERSON_NAME] [PE…" at bounding box center [137, 245] width 60 height 15
select select "84322"
click at [107, 238] on select "Select Stylist [PERSON_NAME] Jannat Kaif [DATE] [PERSON_NAME] [PERSON_NAME] [PE…" at bounding box center [137, 245] width 60 height 15
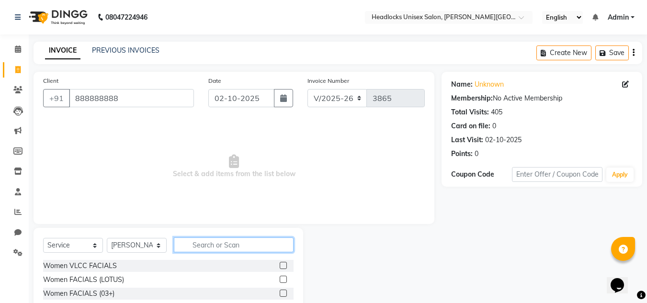
click at [204, 247] on input "text" at bounding box center [234, 245] width 120 height 15
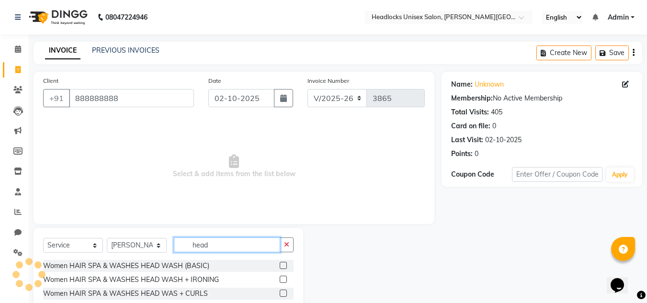
scroll to position [71, 0]
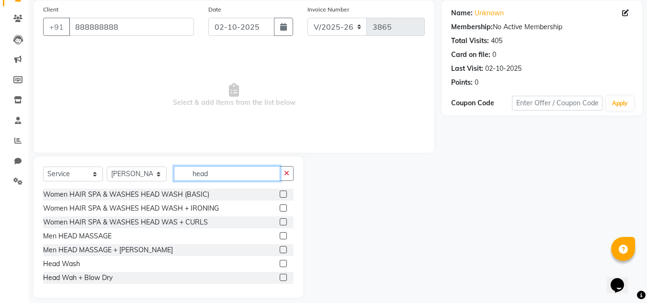
type input "head"
click at [272, 261] on div "Head Wash" at bounding box center [168, 264] width 250 height 12
click at [280, 262] on label at bounding box center [283, 263] width 7 height 7
click at [280, 262] on input "checkbox" at bounding box center [283, 264] width 6 height 6
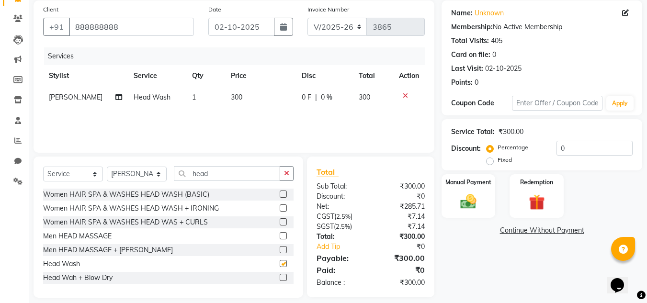
checkbox input "false"
click at [137, 176] on select "Select Stylist [PERSON_NAME] Jannat Kaif [DATE] [PERSON_NAME] [PERSON_NAME] [PE…" at bounding box center [137, 174] width 60 height 15
click at [107, 167] on select "Select Stylist [PERSON_NAME] Jannat Kaif [DATE] [PERSON_NAME] [PERSON_NAME] [PE…" at bounding box center [137, 174] width 60 height 15
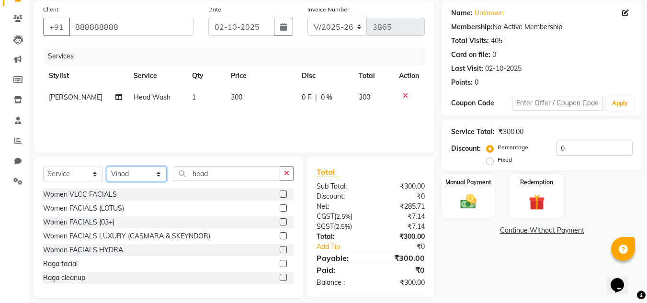
click at [143, 169] on select "Select Stylist [PERSON_NAME] Jannat Kaif [DATE] [PERSON_NAME] [PERSON_NAME] [PE…" at bounding box center [137, 174] width 60 height 15
select select "53620"
click at [107, 167] on select "Select Stylist [PERSON_NAME] Jannat Kaif [DATE] [PERSON_NAME] [PERSON_NAME] [PE…" at bounding box center [137, 174] width 60 height 15
click at [292, 170] on button "button" at bounding box center [287, 173] width 14 height 15
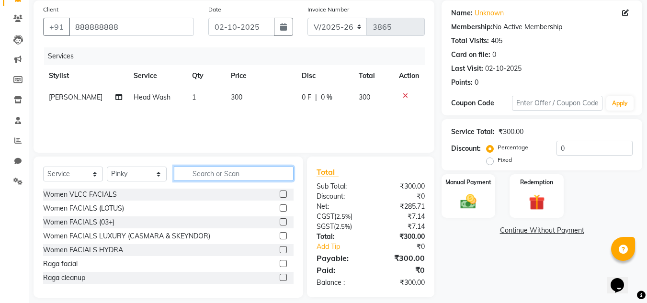
click at [195, 173] on input "text" at bounding box center [234, 173] width 120 height 15
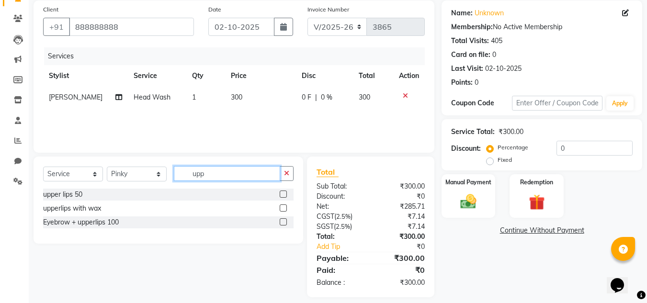
type input "upp"
click at [285, 224] on label at bounding box center [283, 221] width 7 height 7
click at [285, 224] on input "checkbox" at bounding box center [283, 222] width 6 height 6
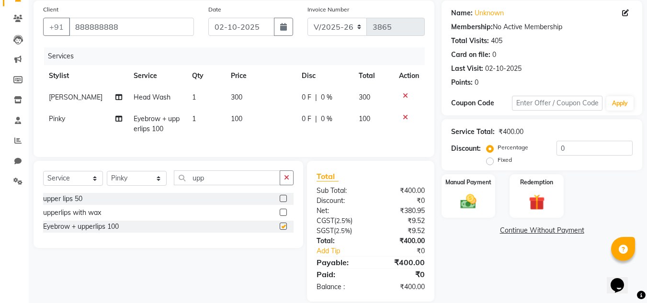
checkbox input "false"
click at [283, 216] on label at bounding box center [283, 212] width 7 height 7
click at [283, 216] on input "checkbox" at bounding box center [283, 213] width 6 height 6
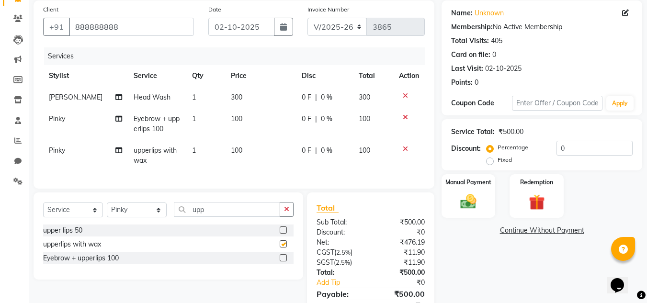
checkbox input "false"
click at [479, 203] on img at bounding box center [468, 201] width 27 height 19
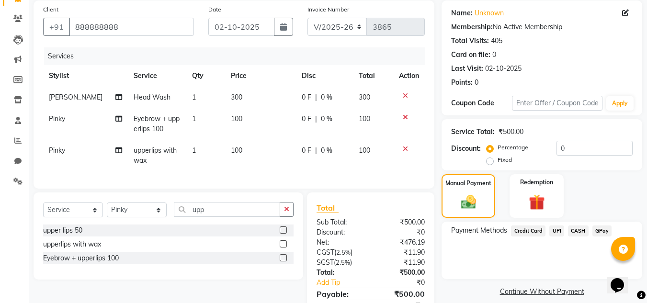
click at [553, 231] on span "UPI" at bounding box center [556, 231] width 15 height 11
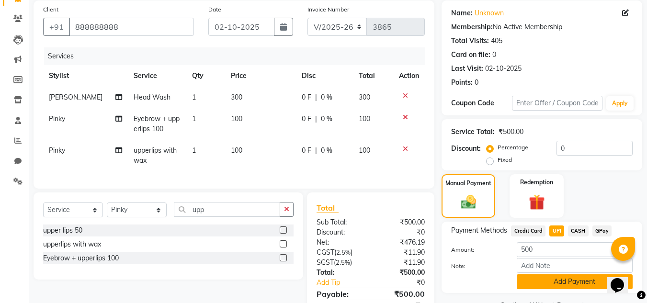
click at [578, 287] on button "Add Payment" at bounding box center [575, 281] width 116 height 15
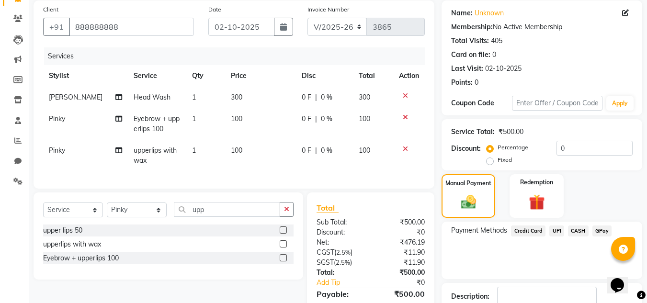
scroll to position [141, 0]
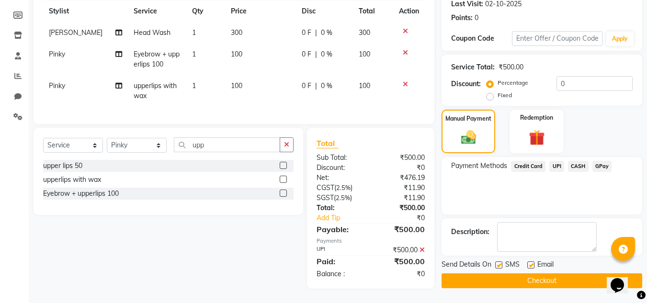
click at [521, 273] on button "Checkout" at bounding box center [542, 280] width 201 height 15
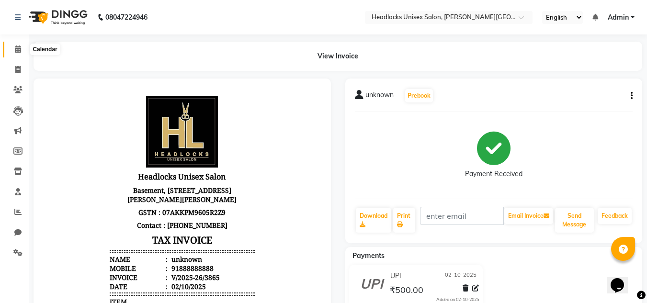
click at [20, 50] on icon at bounding box center [18, 48] width 6 height 7
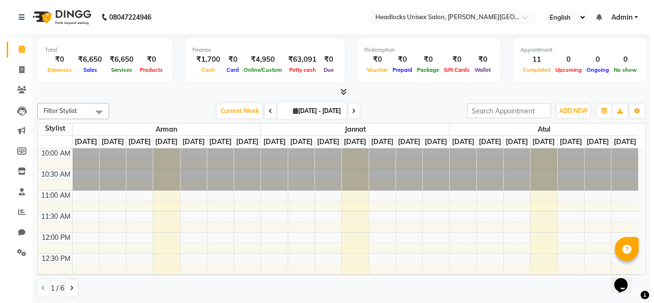
scroll to position [0, 0]
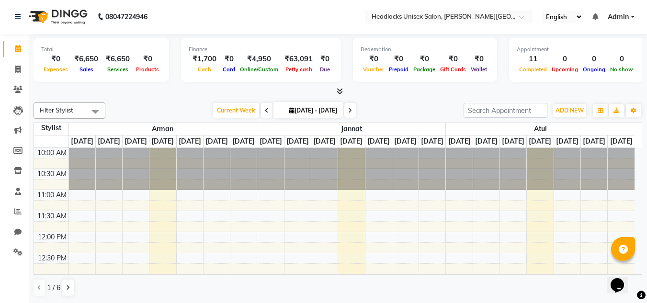
click at [0, 207] on li "Reports" at bounding box center [14, 212] width 29 height 21
click at [567, 110] on span "ADD NEW" at bounding box center [570, 110] width 28 height 7
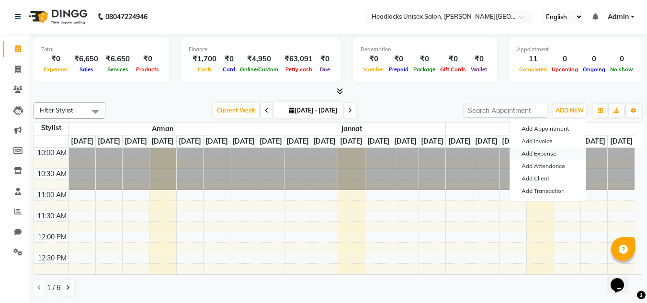
click at [539, 153] on link "Add Expense" at bounding box center [548, 154] width 76 height 12
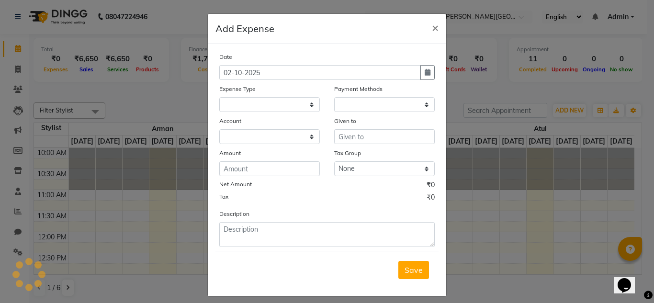
select select
select select "1"
select select "5907"
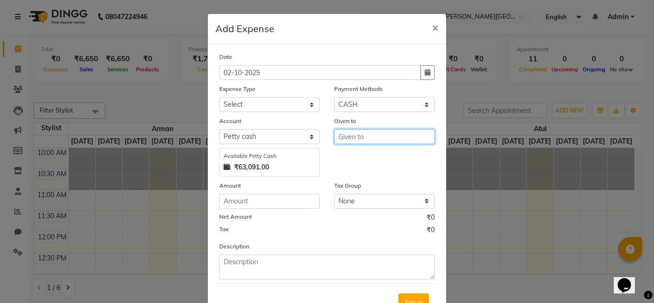
click at [342, 135] on input "text" at bounding box center [384, 136] width 101 height 15
type input "[PERSON_NAME] dissposble"
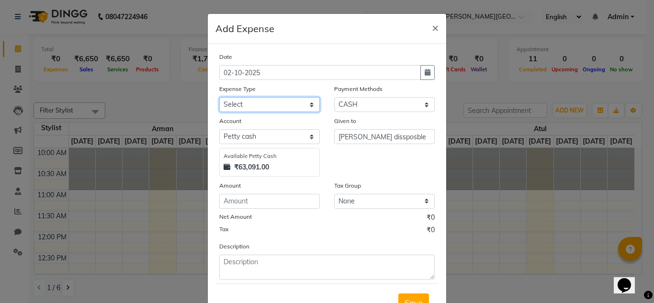
click at [307, 102] on select "Select Advance Salary Bank charges Car maintenance Cash transfer to bank Cash t…" at bounding box center [269, 104] width 101 height 15
select select "16779"
click at [219, 97] on select "Select Advance Salary Bank charges Car maintenance Cash transfer to bank Cash t…" at bounding box center [269, 104] width 101 height 15
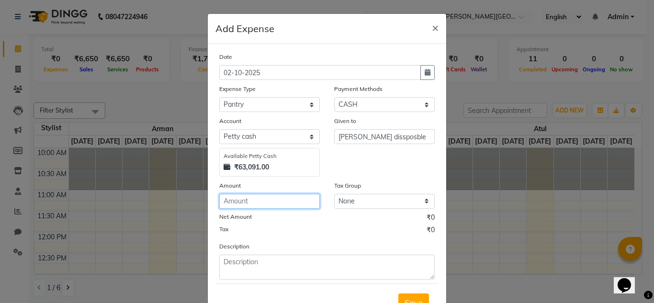
click at [254, 200] on input "number" at bounding box center [269, 201] width 101 height 15
type input "1500"
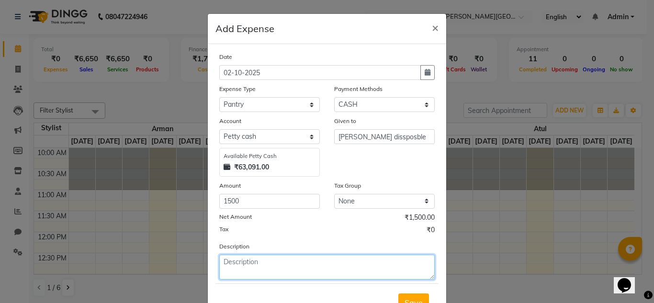
click at [246, 258] on textarea at bounding box center [327, 267] width 216 height 25
click at [236, 263] on textarea "dissposble" at bounding box center [327, 267] width 216 height 25
type textarea "disposable products"
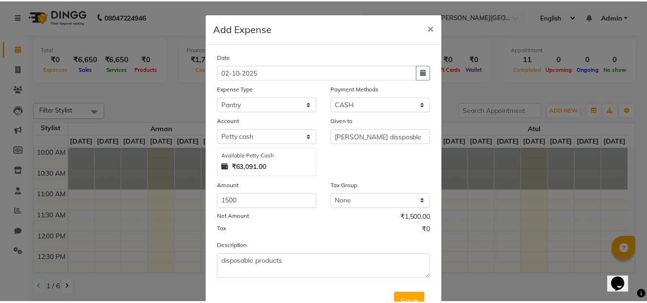
scroll to position [40, 0]
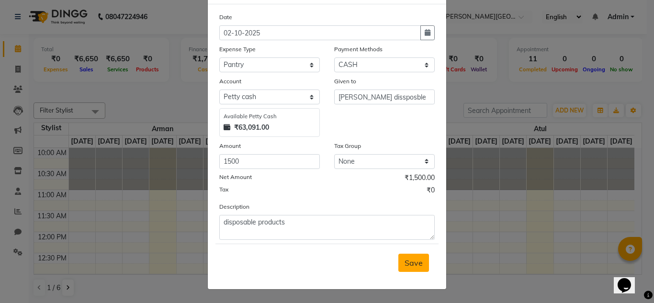
click at [411, 260] on span "Save" at bounding box center [414, 263] width 18 height 10
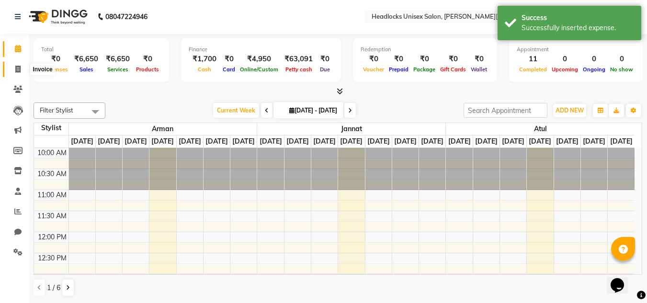
click at [17, 67] on icon at bounding box center [17, 69] width 5 height 7
select select "service"
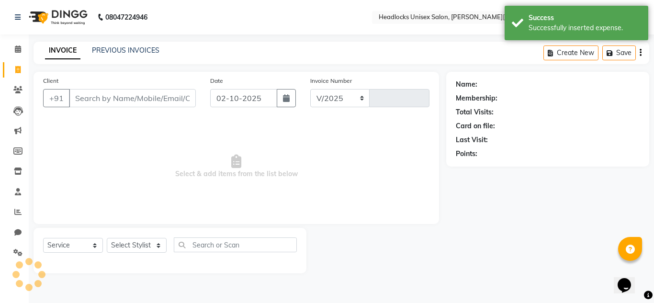
select select "6850"
type input "3866"
click at [18, 48] on icon at bounding box center [18, 48] width 6 height 7
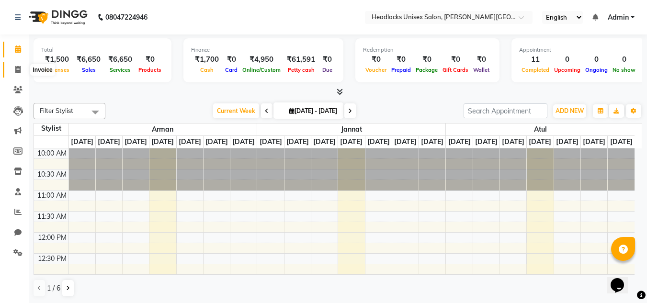
click at [15, 69] on icon at bounding box center [17, 69] width 5 height 7
select select "service"
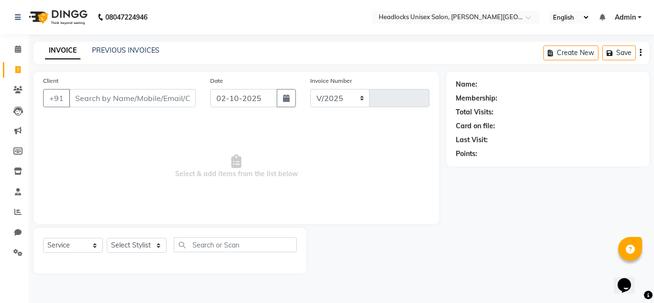
select select "6850"
type input "3866"
click at [21, 82] on li "Clients" at bounding box center [14, 90] width 29 height 21
drag, startPoint x: 20, startPoint y: 82, endPoint x: 19, endPoint y: 87, distance: 4.9
click at [19, 87] on li "Clients" at bounding box center [14, 90] width 29 height 21
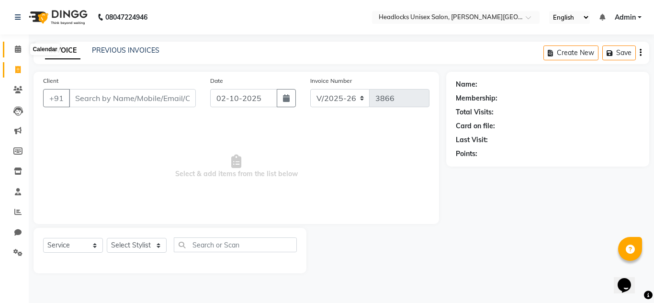
click at [18, 51] on icon at bounding box center [18, 48] width 6 height 7
